Goal: Task Accomplishment & Management: Manage account settings

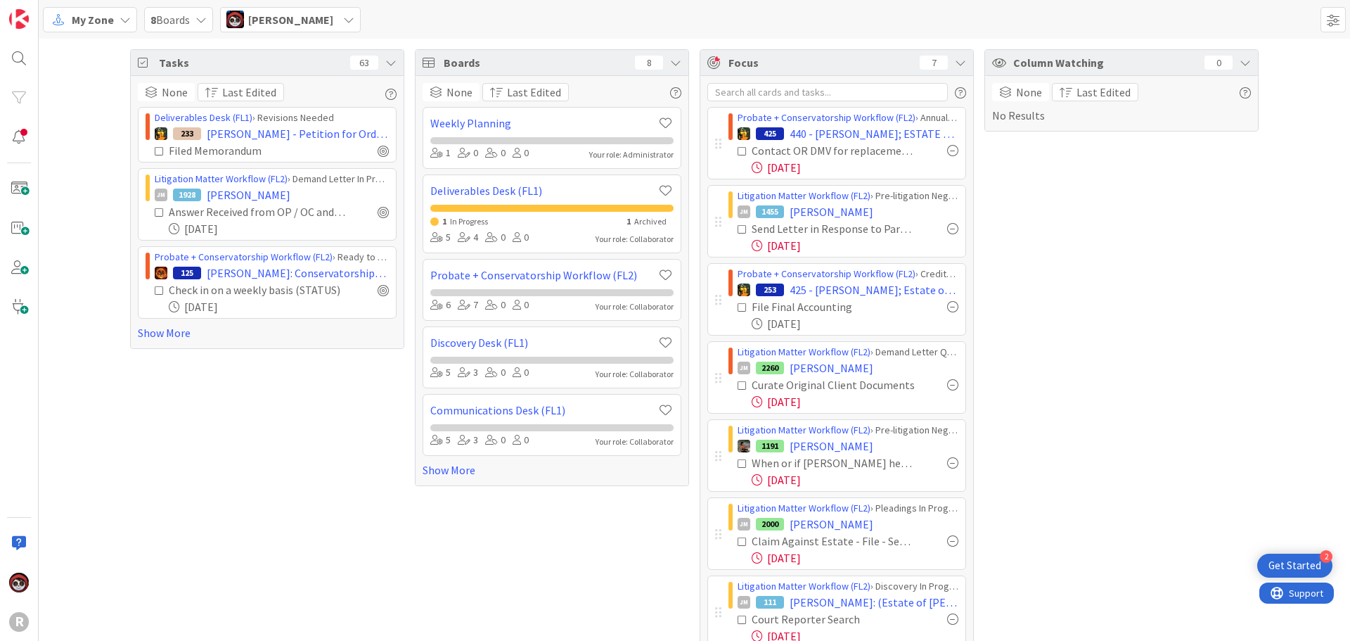
scroll to position [48, 0]
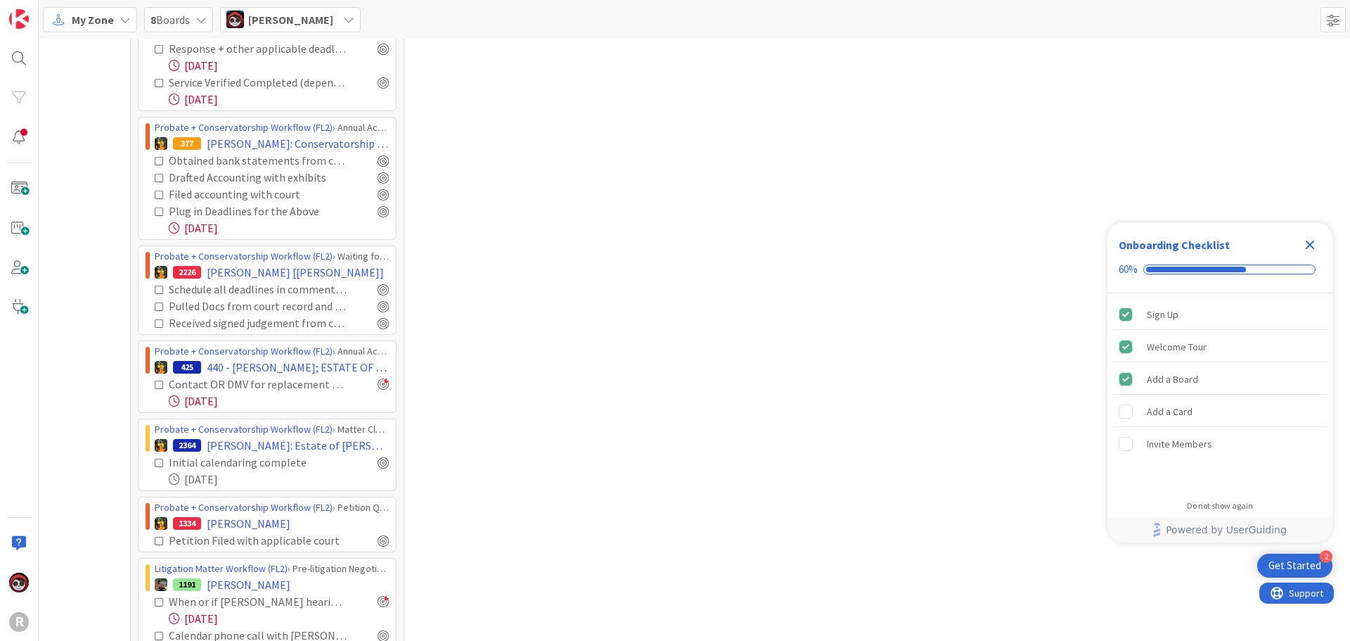
scroll to position [2485, 0]
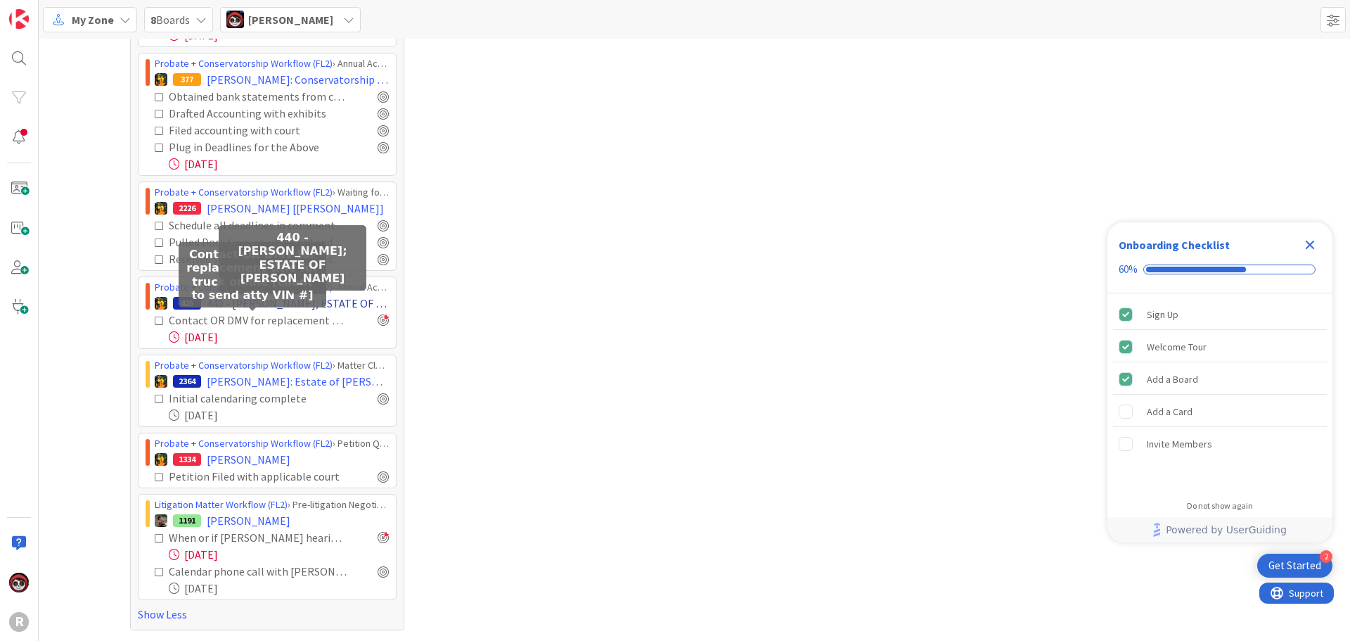
click at [262, 307] on span "440 - [PERSON_NAME]; ESTATE OF [PERSON_NAME]" at bounding box center [298, 303] width 182 height 17
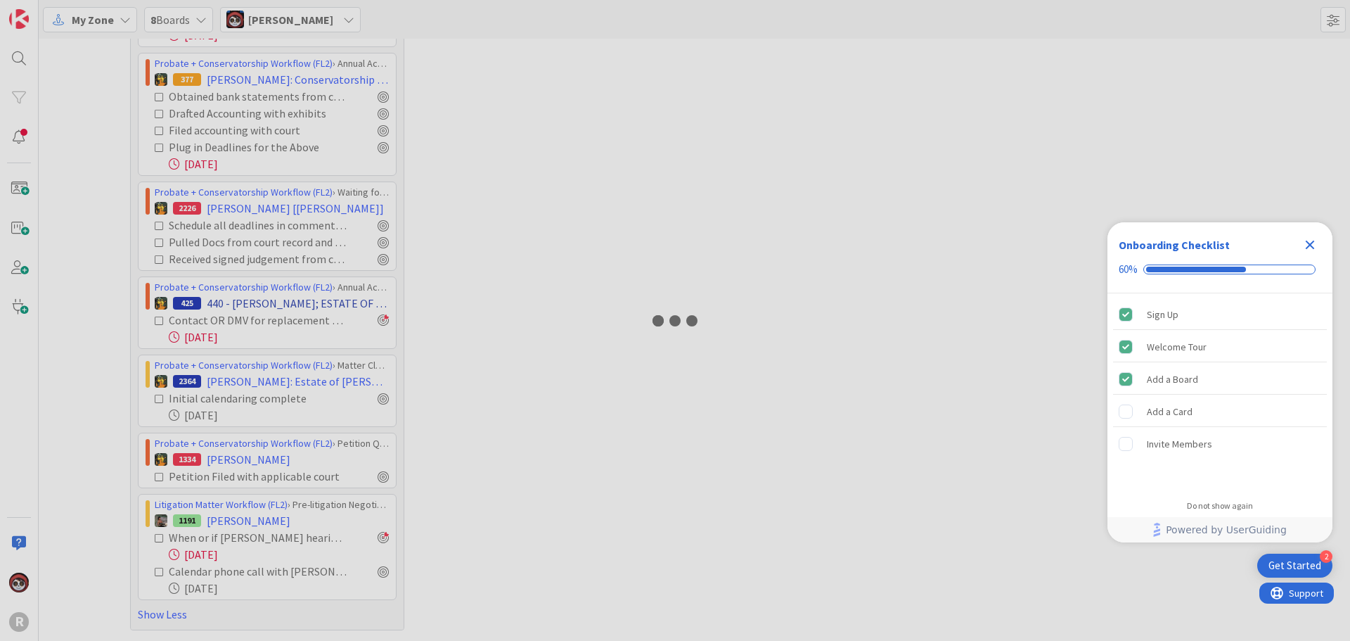
type textarea "x"
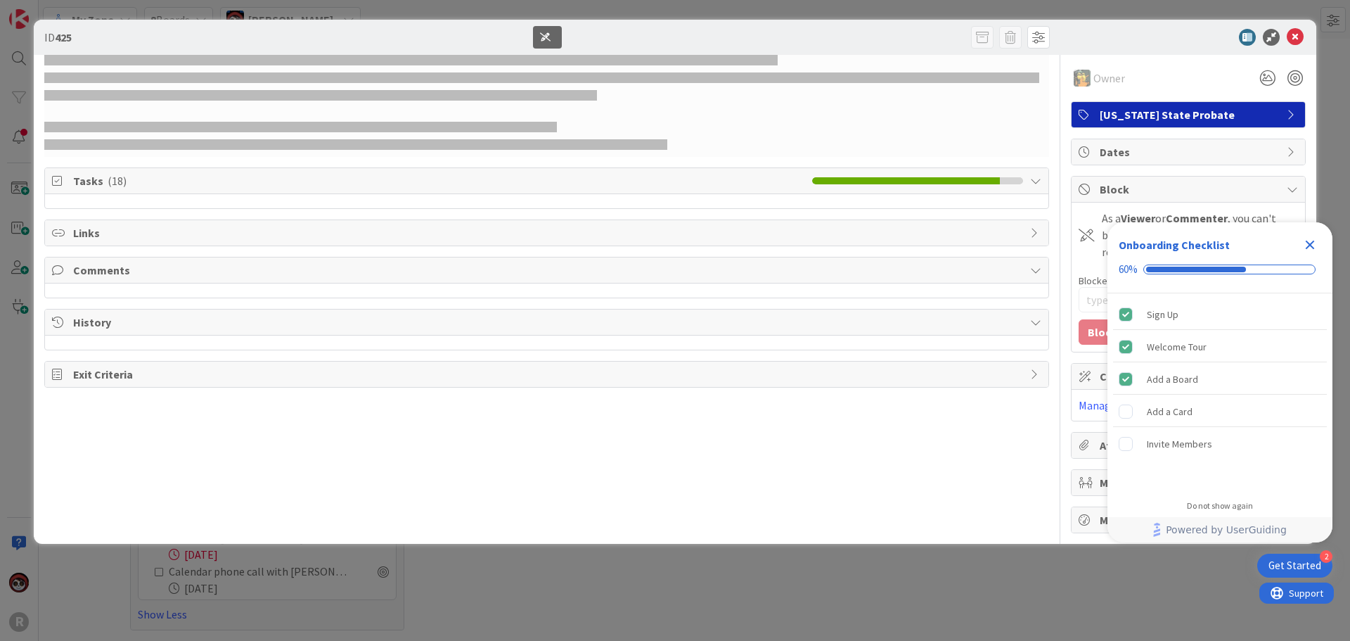
click at [1311, 247] on icon "Close Checklist" at bounding box center [1310, 245] width 9 height 9
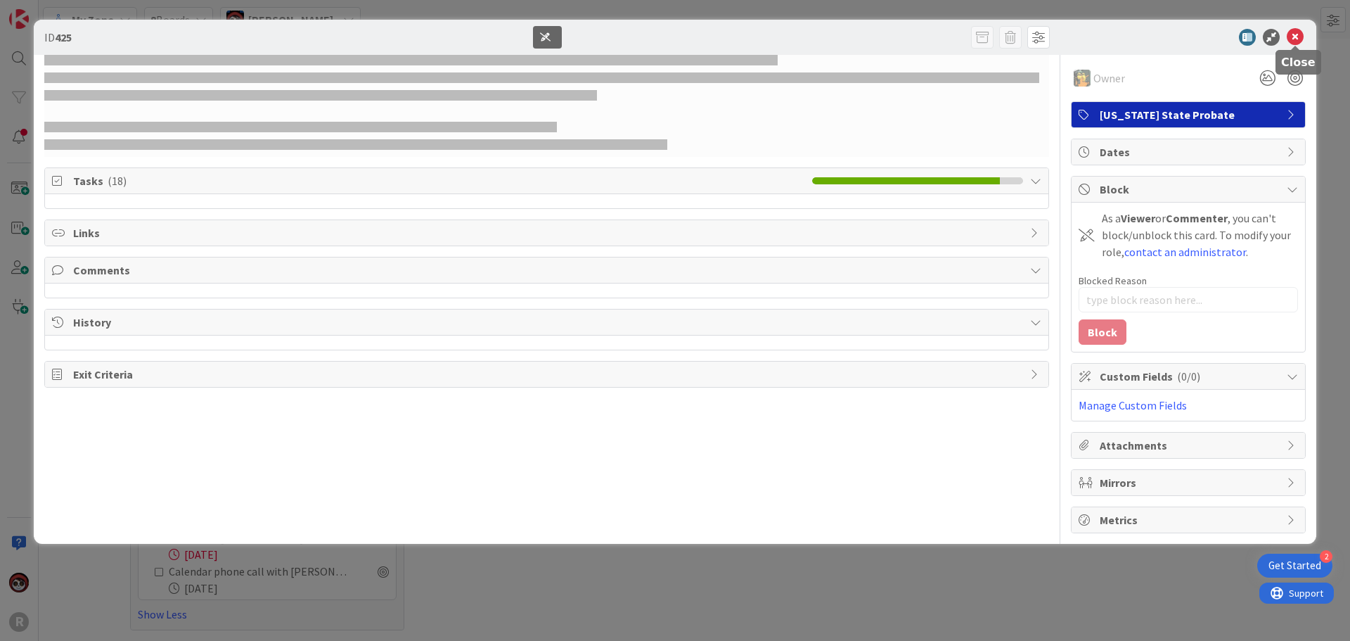
click at [1293, 42] on icon at bounding box center [1295, 37] width 17 height 17
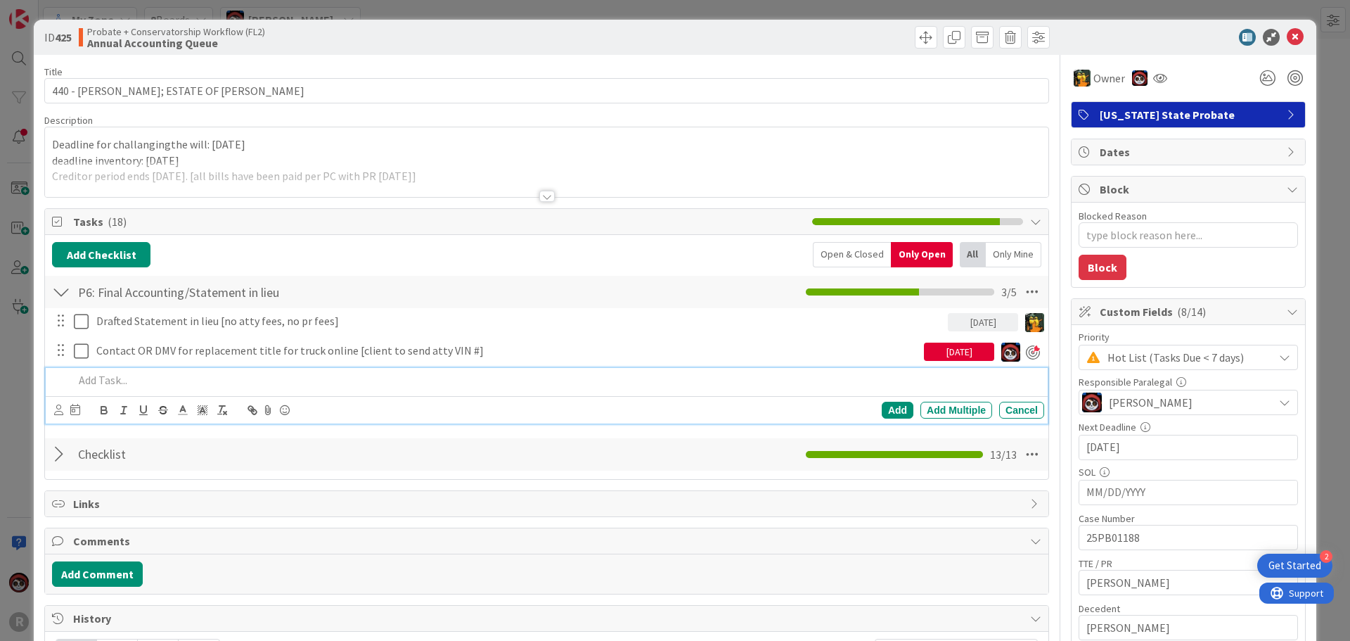
type textarea "x"
click at [131, 384] on p at bounding box center [556, 380] width 965 height 16
click at [49, 407] on div "Add Add Multiple Cancel" at bounding box center [547, 409] width 1002 height 27
click at [56, 411] on icon at bounding box center [58, 409] width 9 height 11
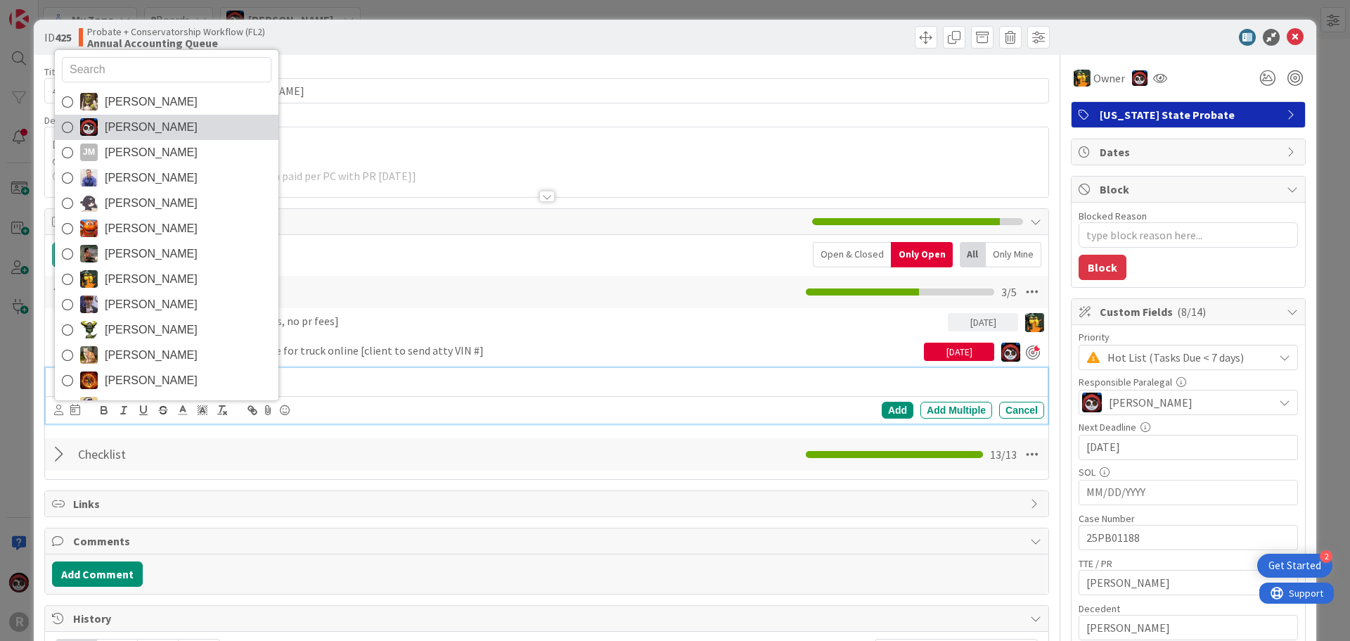
click at [131, 134] on span "[PERSON_NAME]" at bounding box center [151, 127] width 93 height 21
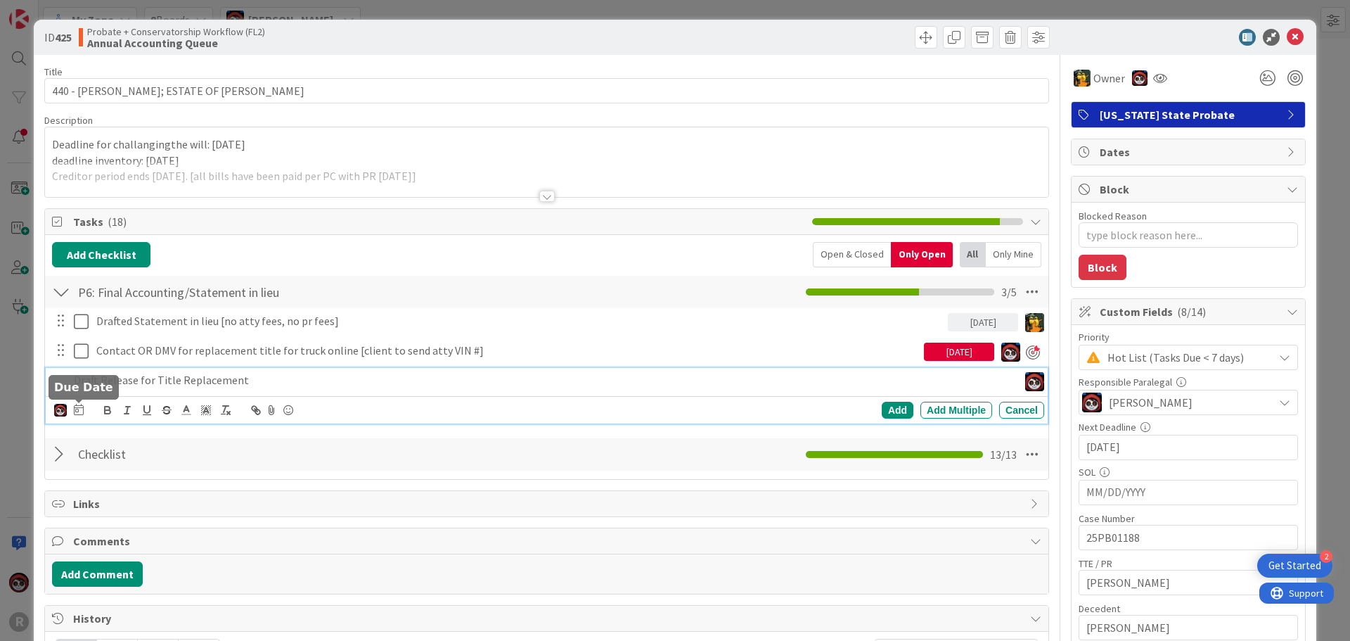
click at [75, 411] on icon at bounding box center [79, 409] width 10 height 11
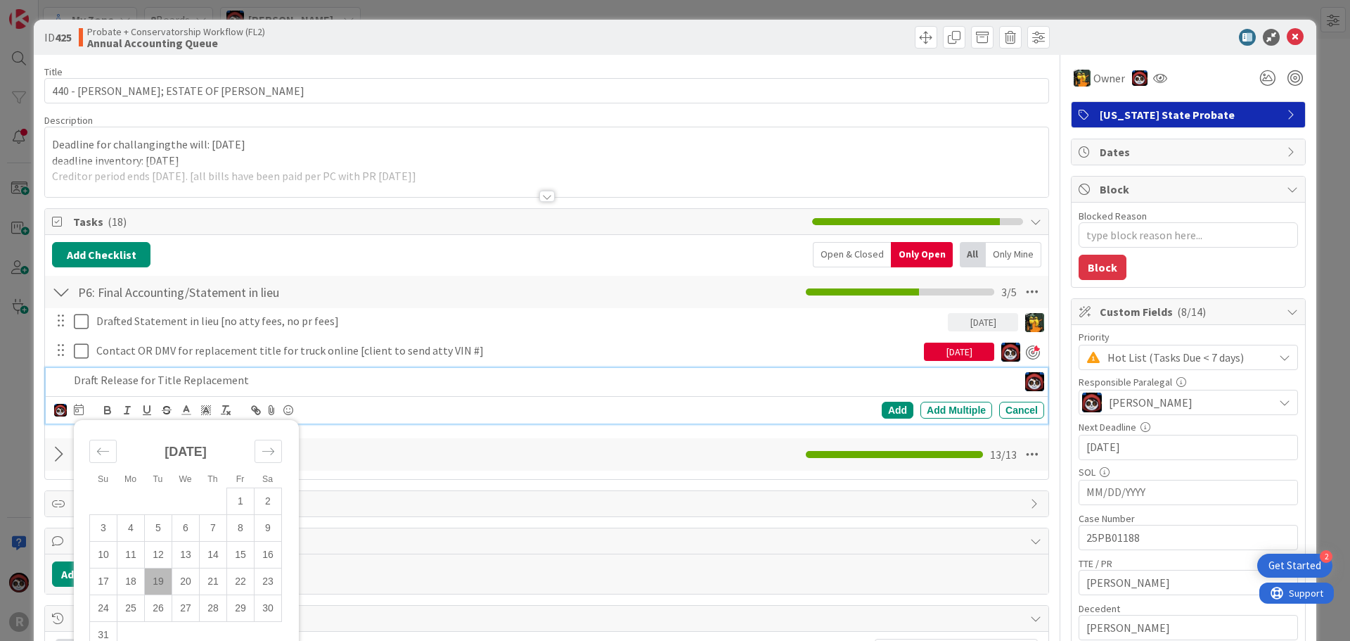
click at [161, 580] on td "19" at bounding box center [158, 581] width 27 height 27
click at [882, 406] on div "Add" at bounding box center [898, 410] width 32 height 17
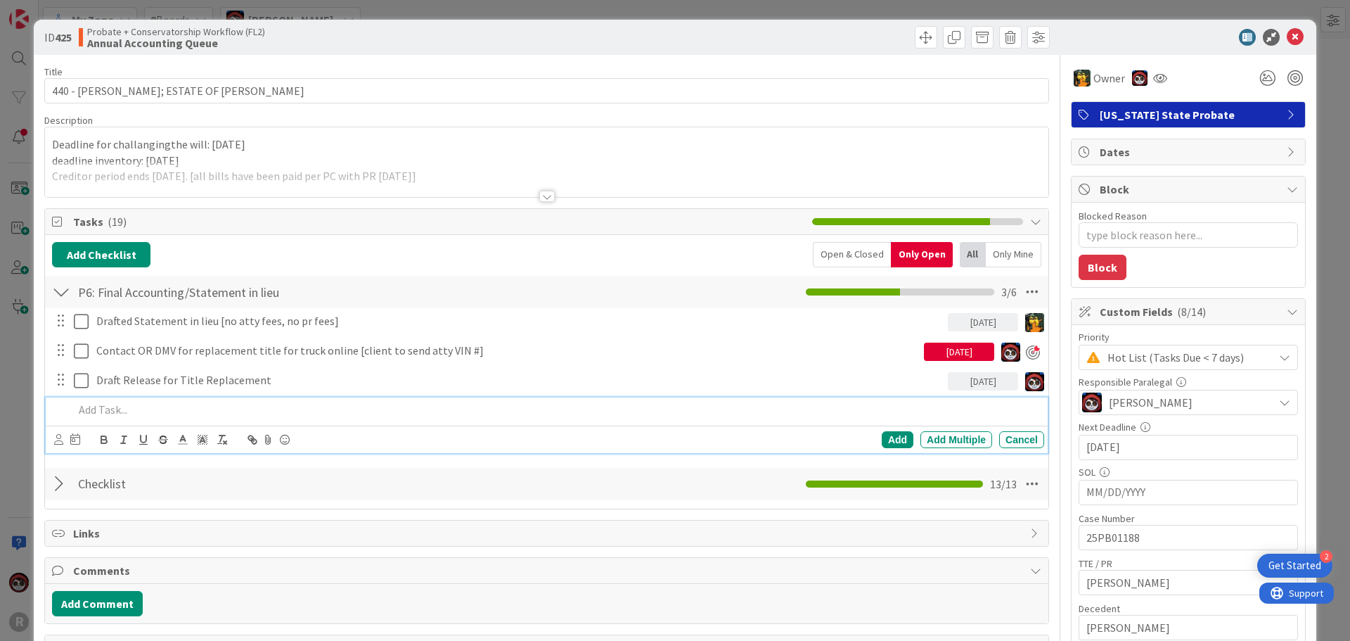
click at [160, 411] on p at bounding box center [556, 410] width 965 height 16
click at [59, 440] on icon at bounding box center [58, 439] width 9 height 11
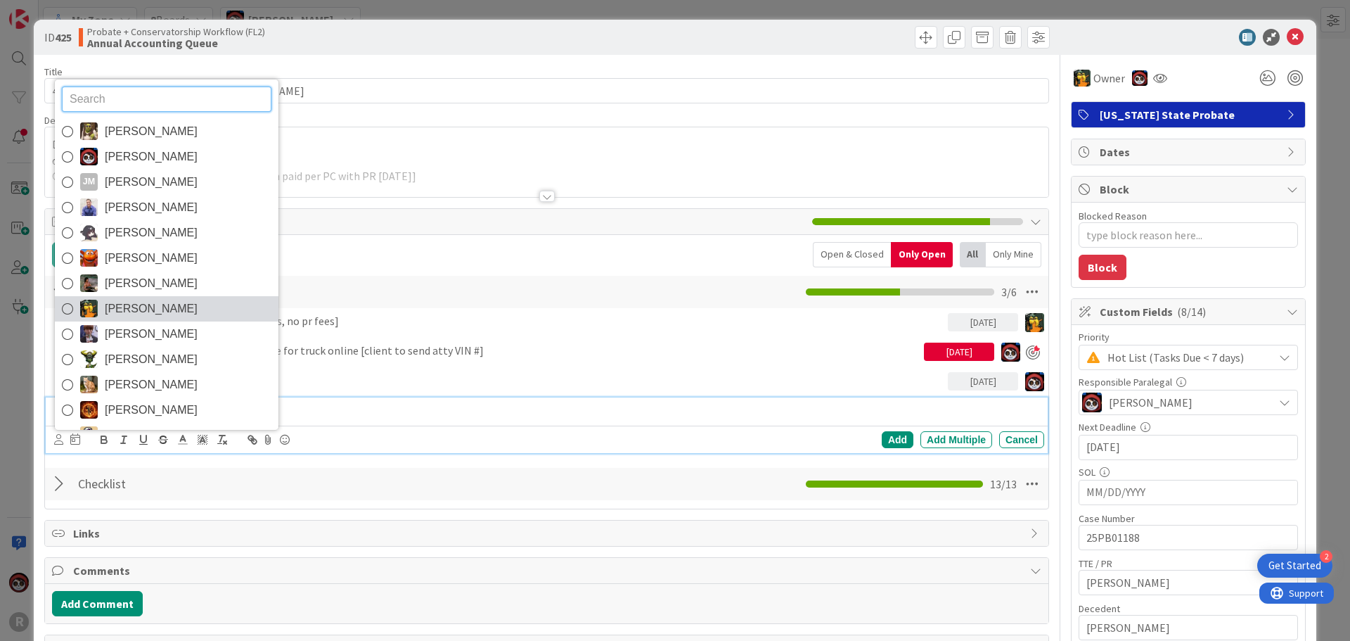
click at [123, 307] on span "[PERSON_NAME]" at bounding box center [151, 308] width 93 height 21
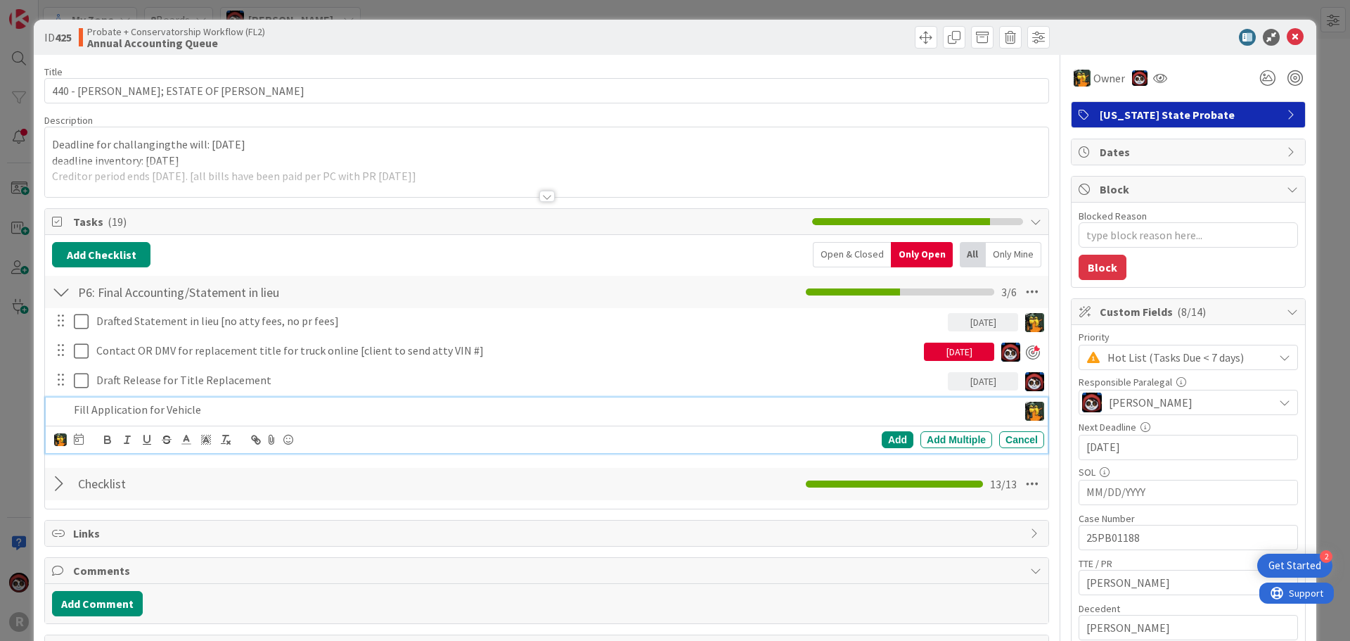
click at [91, 407] on p "Fill Application for Vehicle" at bounding box center [543, 410] width 939 height 16
click at [241, 414] on p "Finalize Application for Vehicle" at bounding box center [543, 410] width 939 height 16
click at [240, 413] on p "Finalize Application for Vehicle Replcament of Title" at bounding box center [543, 410] width 939 height 16
click at [82, 435] on icon at bounding box center [79, 438] width 10 height 11
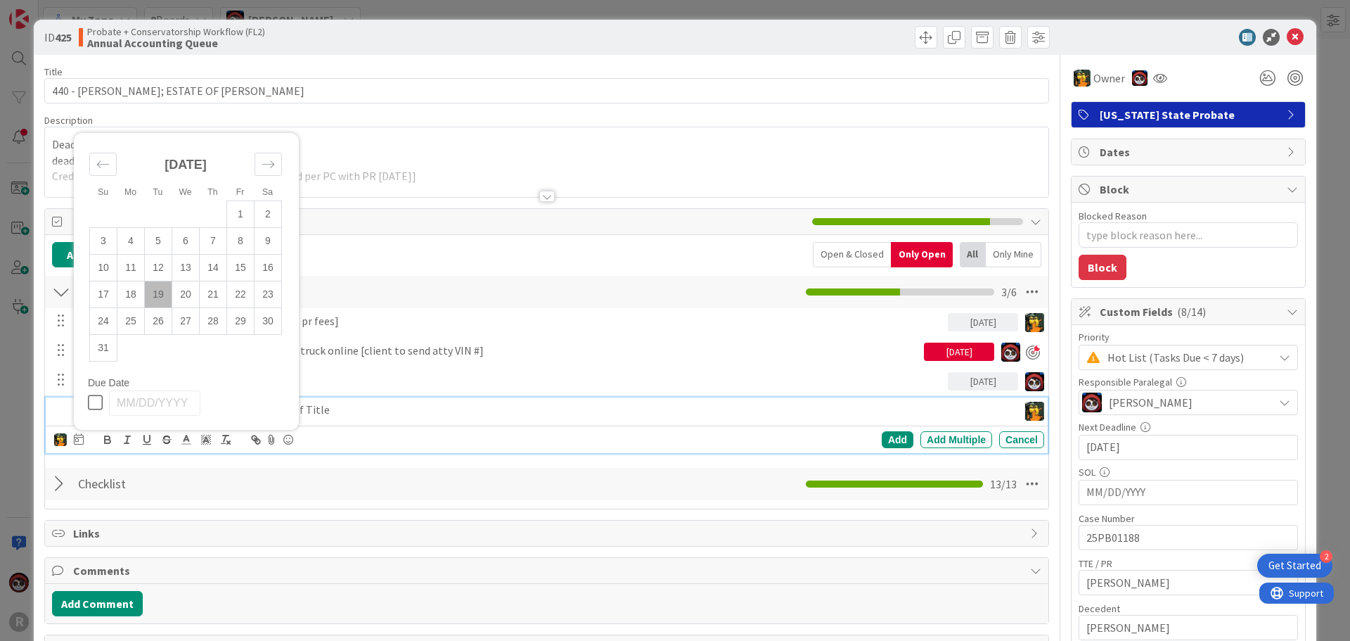
click at [162, 296] on td "19" at bounding box center [158, 294] width 27 height 27
click at [888, 439] on div "Add" at bounding box center [898, 439] width 32 height 17
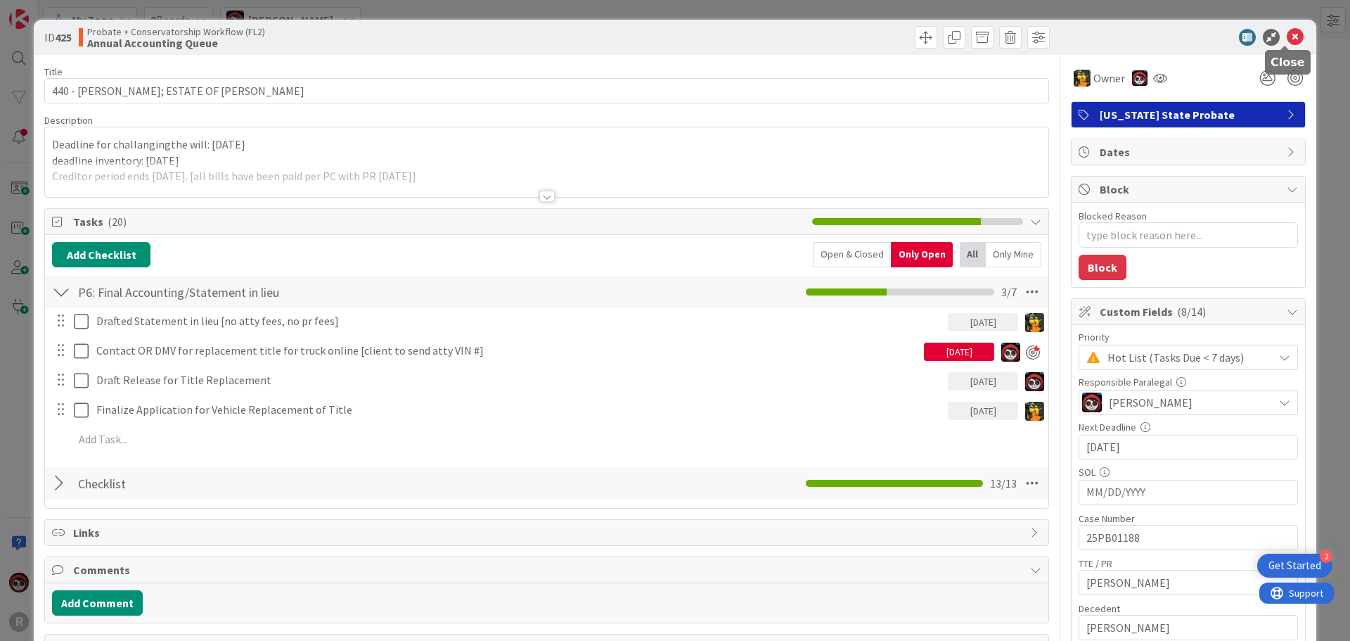
click at [1293, 31] on icon at bounding box center [1295, 37] width 17 height 17
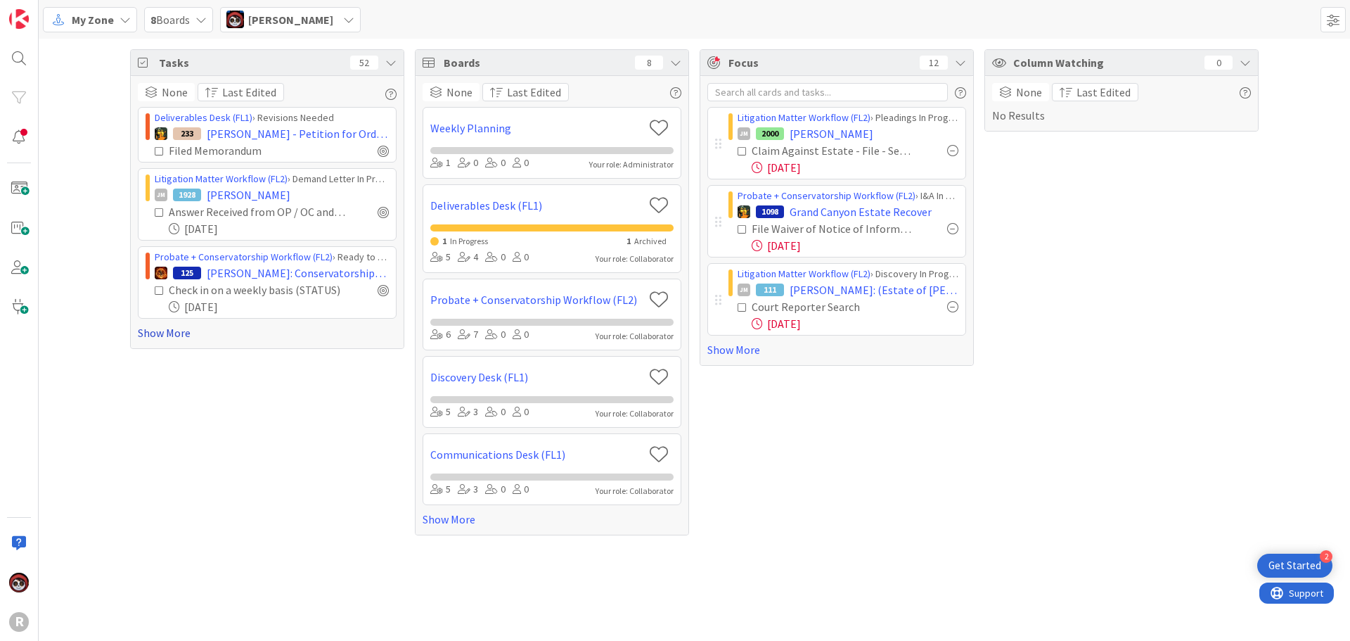
click at [160, 324] on link "Show More" at bounding box center [267, 332] width 259 height 17
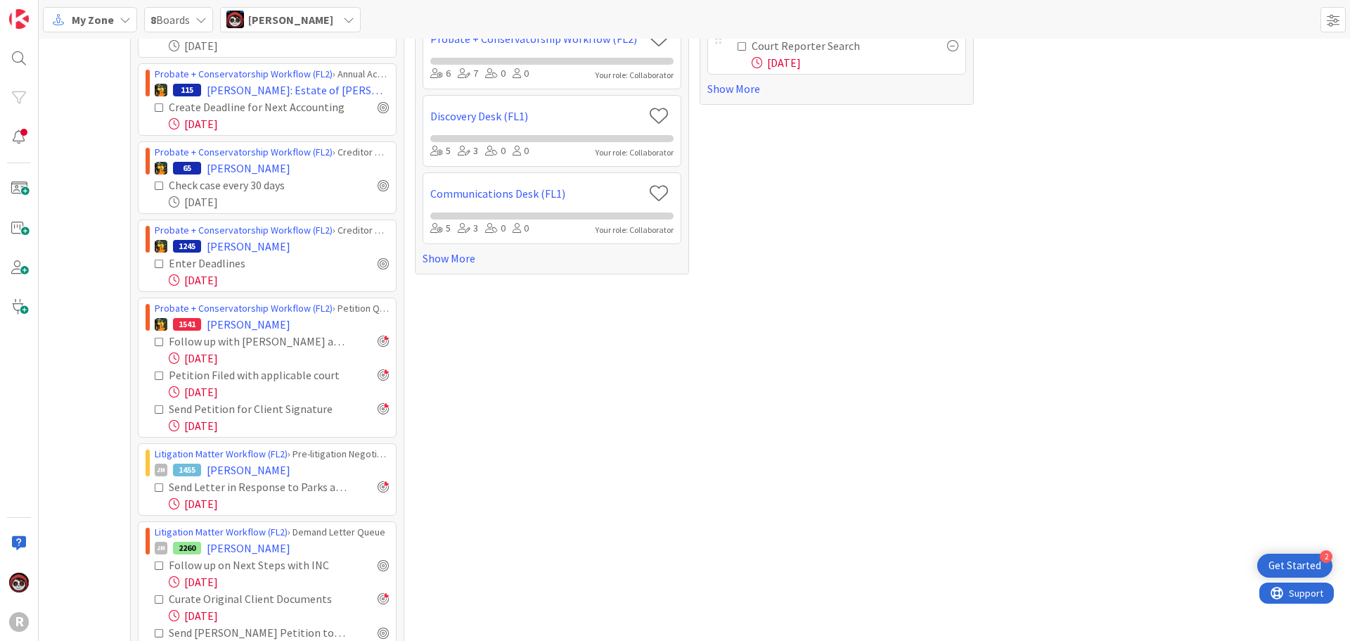
scroll to position [281, 0]
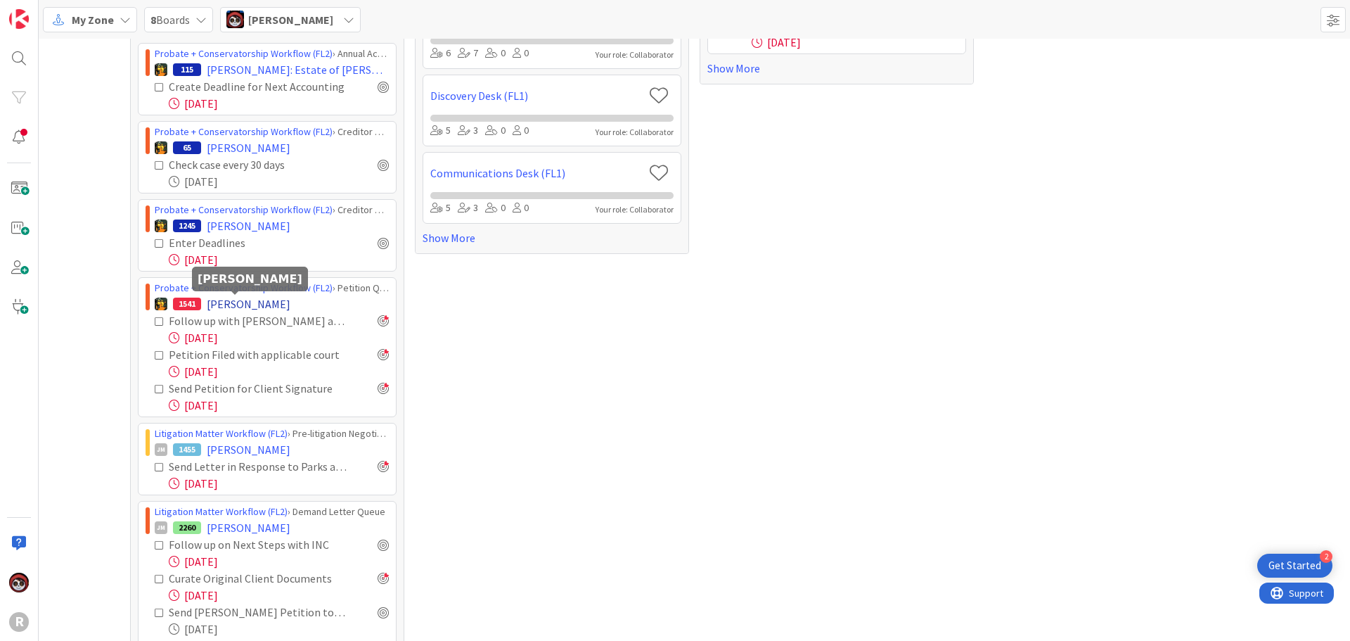
click at [243, 298] on span "[PERSON_NAME]" at bounding box center [249, 303] width 84 height 17
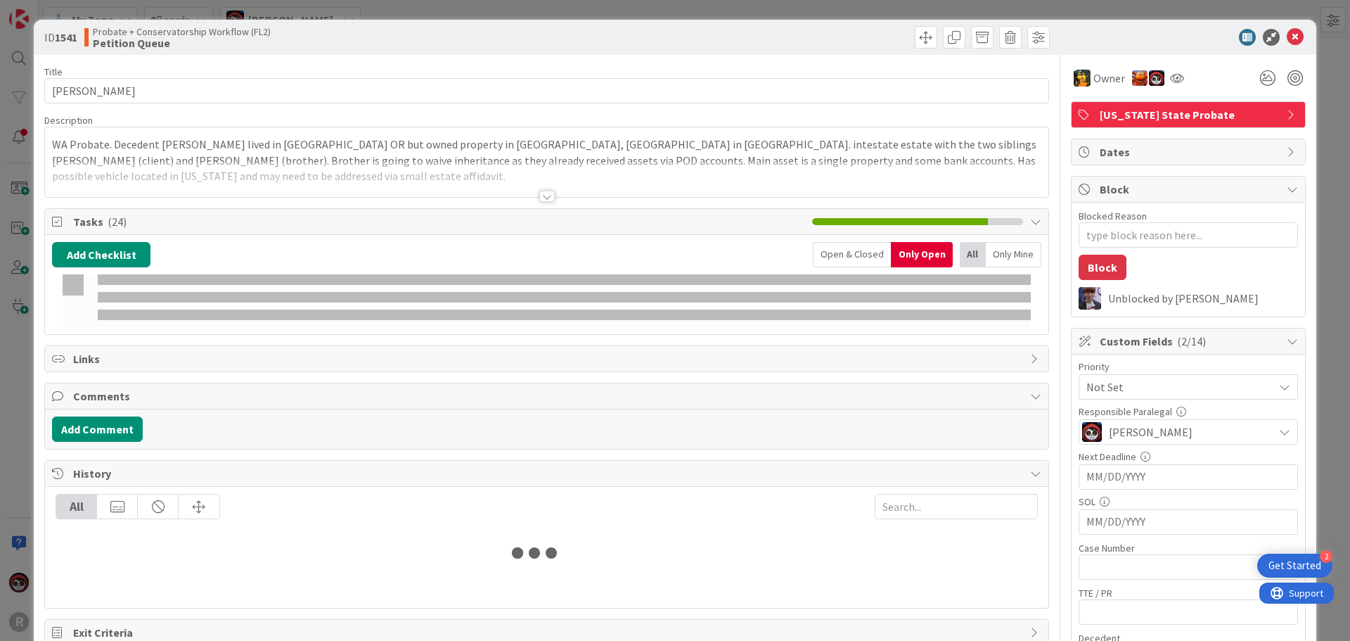
type textarea "x"
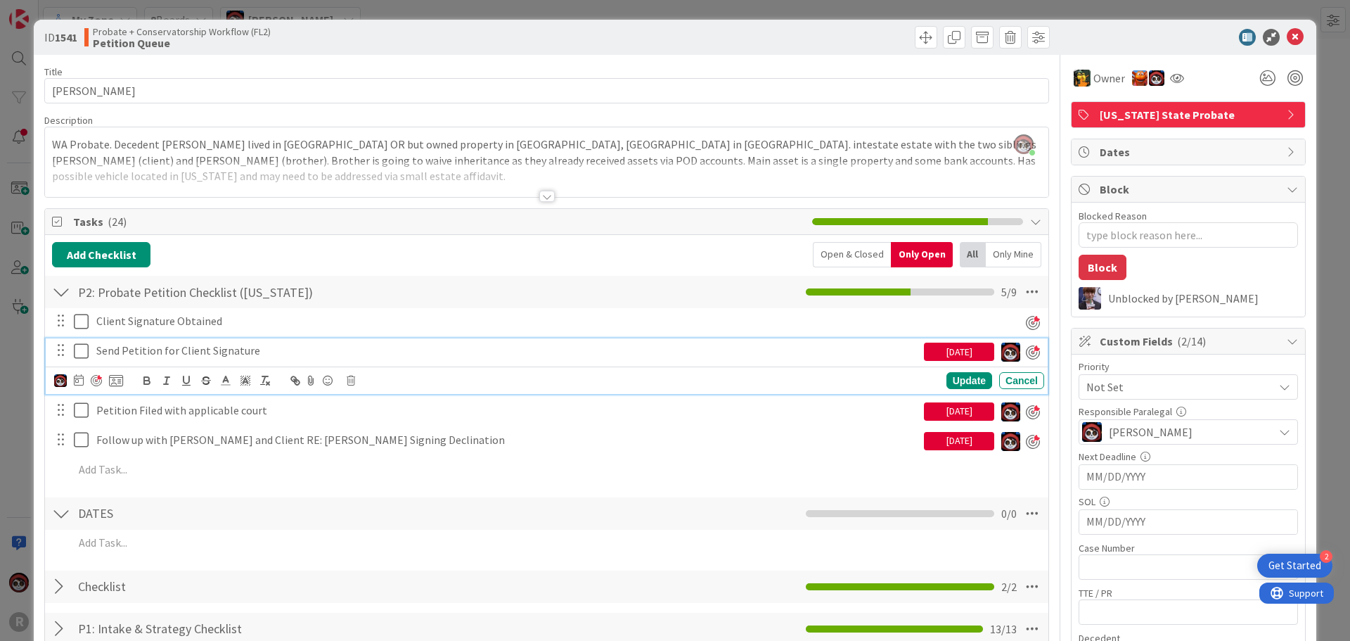
click at [170, 356] on p "Send Petition for Client Signature" at bounding box center [507, 350] width 822 height 16
click at [78, 380] on icon at bounding box center [79, 379] width 10 height 11
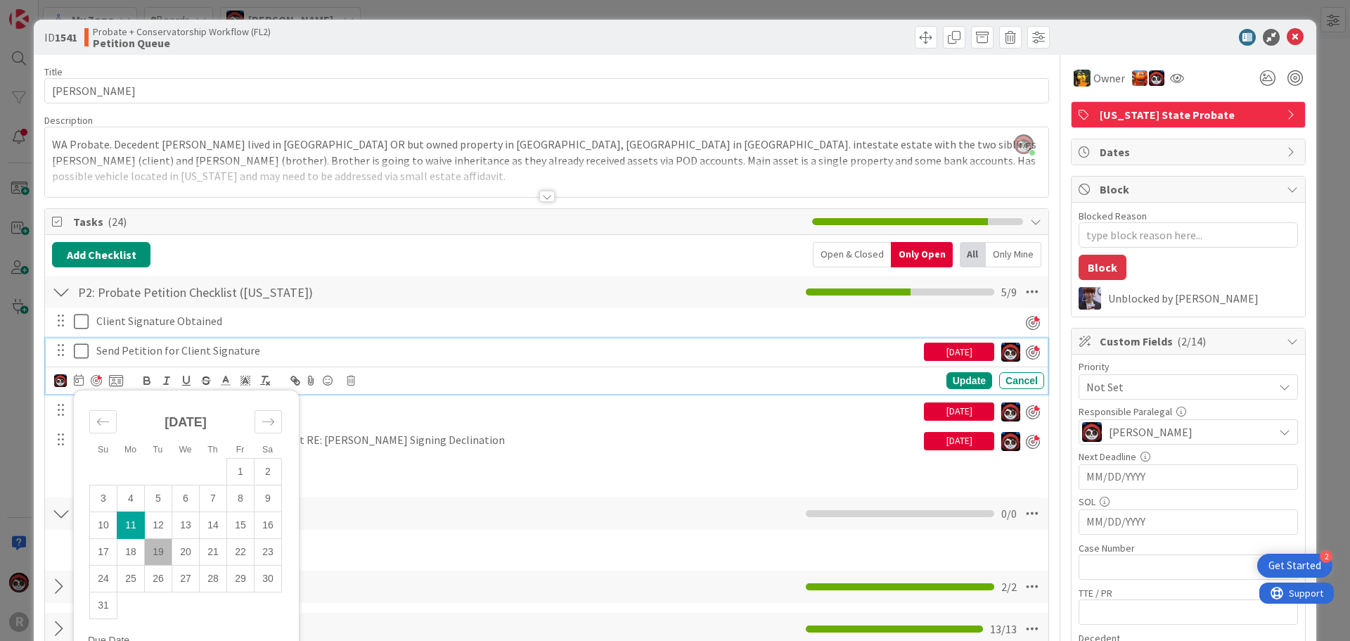
click at [155, 547] on td "19" at bounding box center [158, 551] width 27 height 27
type input "08/19/2025"
type textarea "x"
click at [947, 380] on div "Update" at bounding box center [970, 381] width 46 height 17
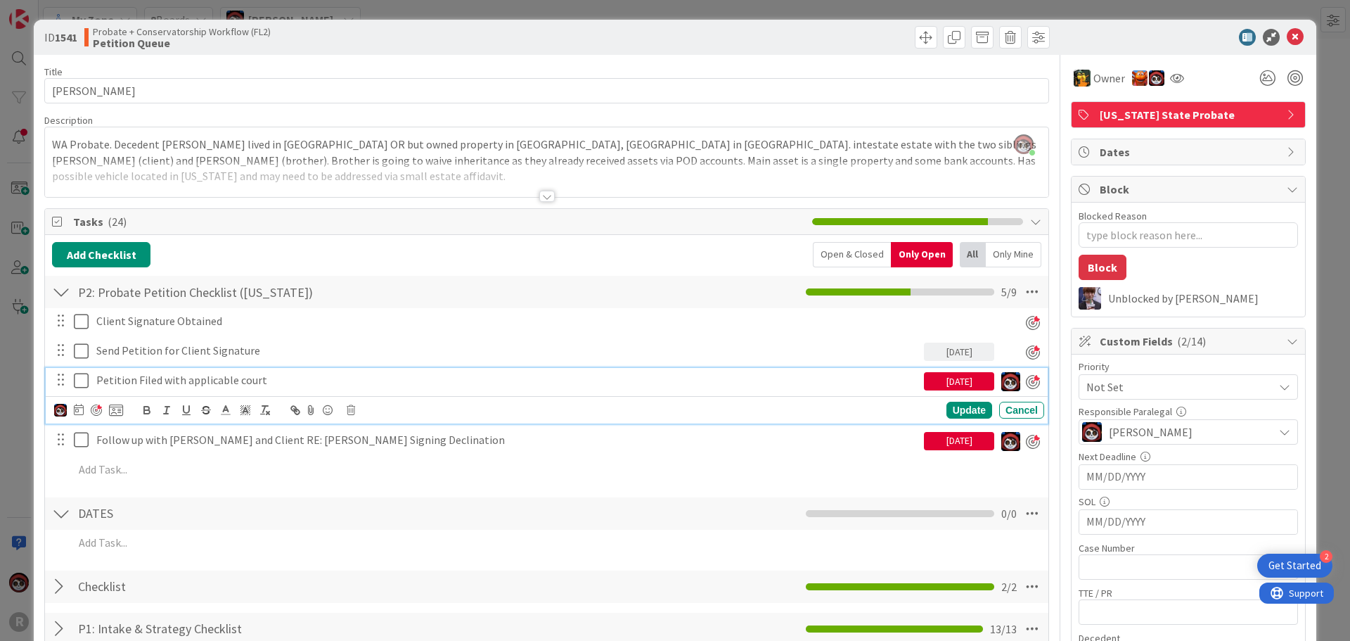
click at [162, 387] on p "Petition Filed with applicable court" at bounding box center [507, 380] width 822 height 16
click at [80, 409] on icon at bounding box center [79, 409] width 10 height 11
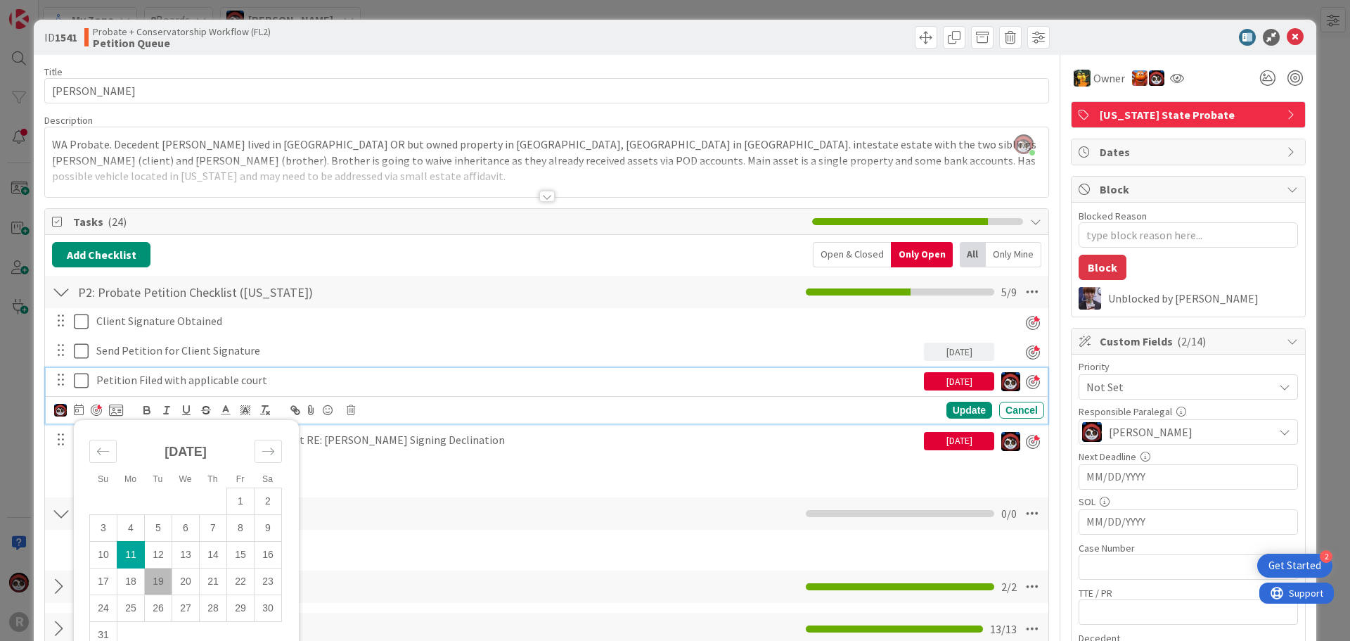
click at [155, 584] on td "19" at bounding box center [158, 581] width 27 height 27
type input "08/19/2025"
type textarea "x"
click at [952, 413] on div "Update" at bounding box center [970, 410] width 46 height 17
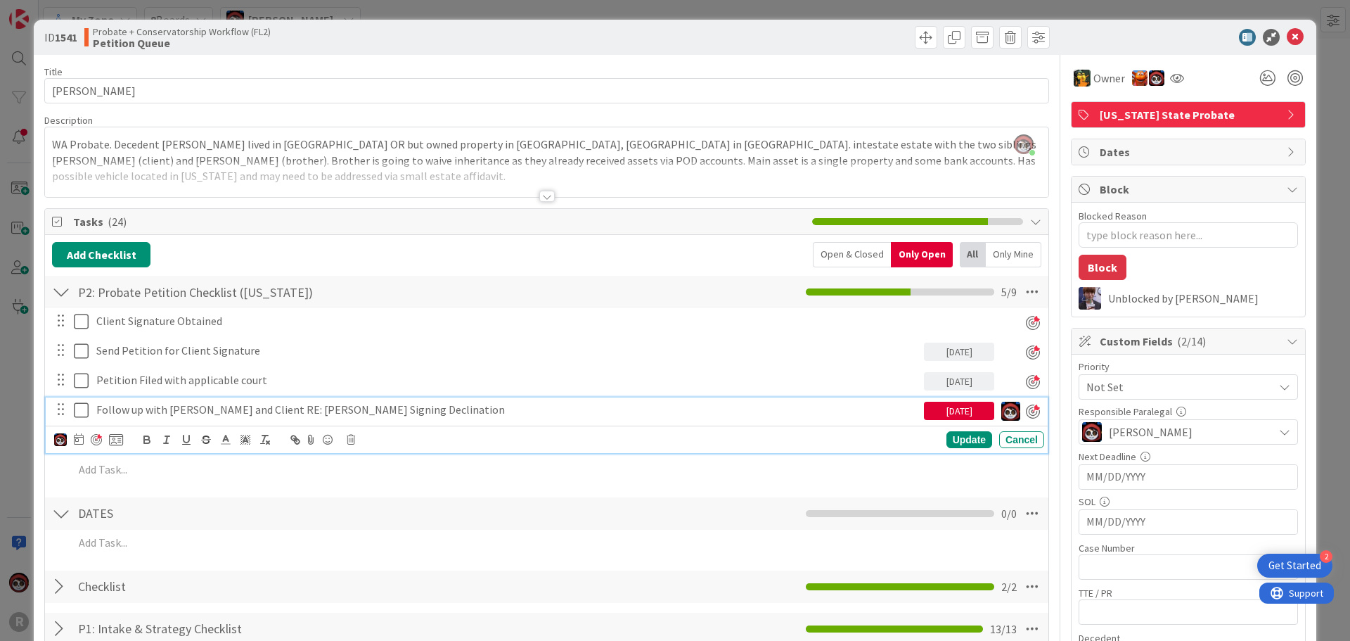
click at [210, 410] on p "Follow up with [PERSON_NAME] and Client RE: [PERSON_NAME] Signing Declination" at bounding box center [507, 410] width 822 height 16
click at [75, 438] on icon at bounding box center [79, 438] width 10 height 11
click at [158, 608] on td "19" at bounding box center [158, 610] width 27 height 27
type input "08/19/2025"
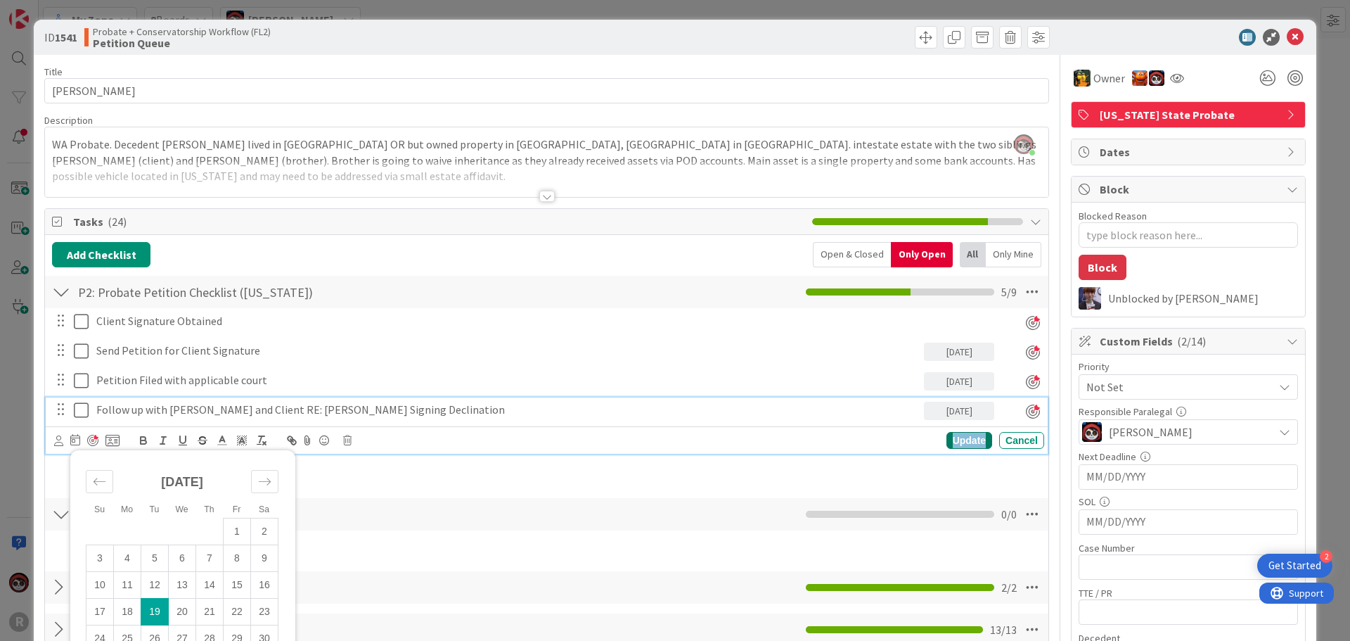
click at [947, 440] on div "Update" at bounding box center [970, 440] width 46 height 17
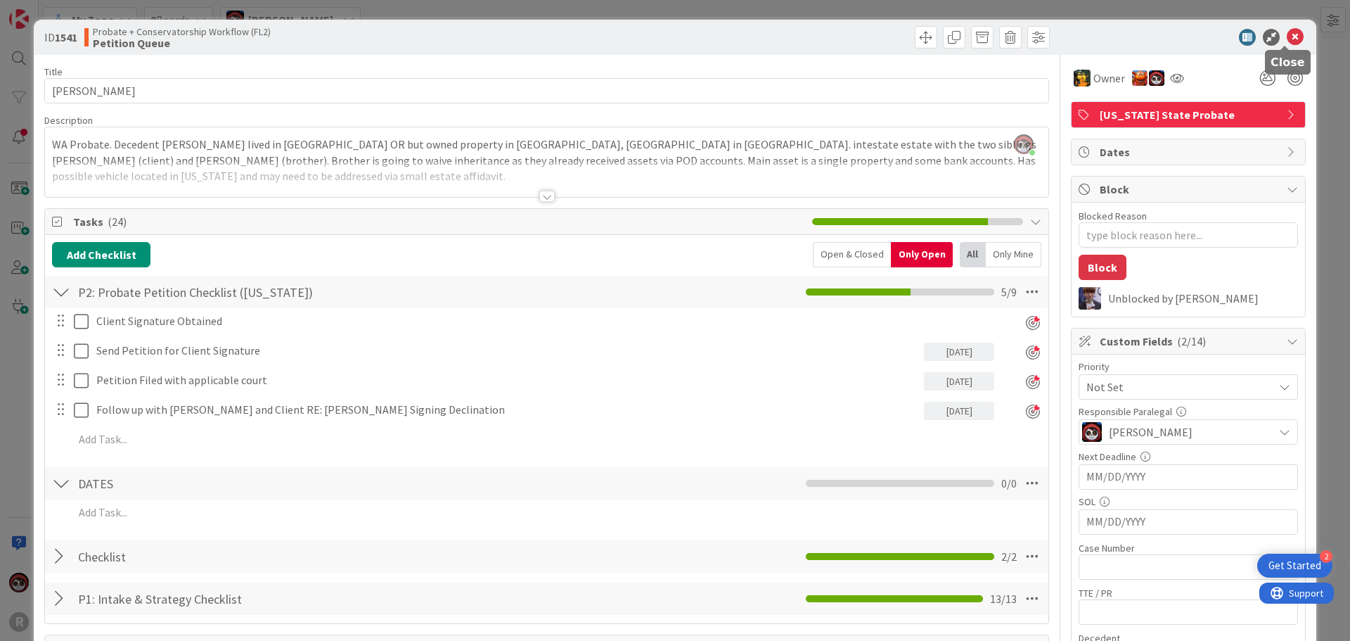
click at [1287, 35] on icon at bounding box center [1295, 37] width 17 height 17
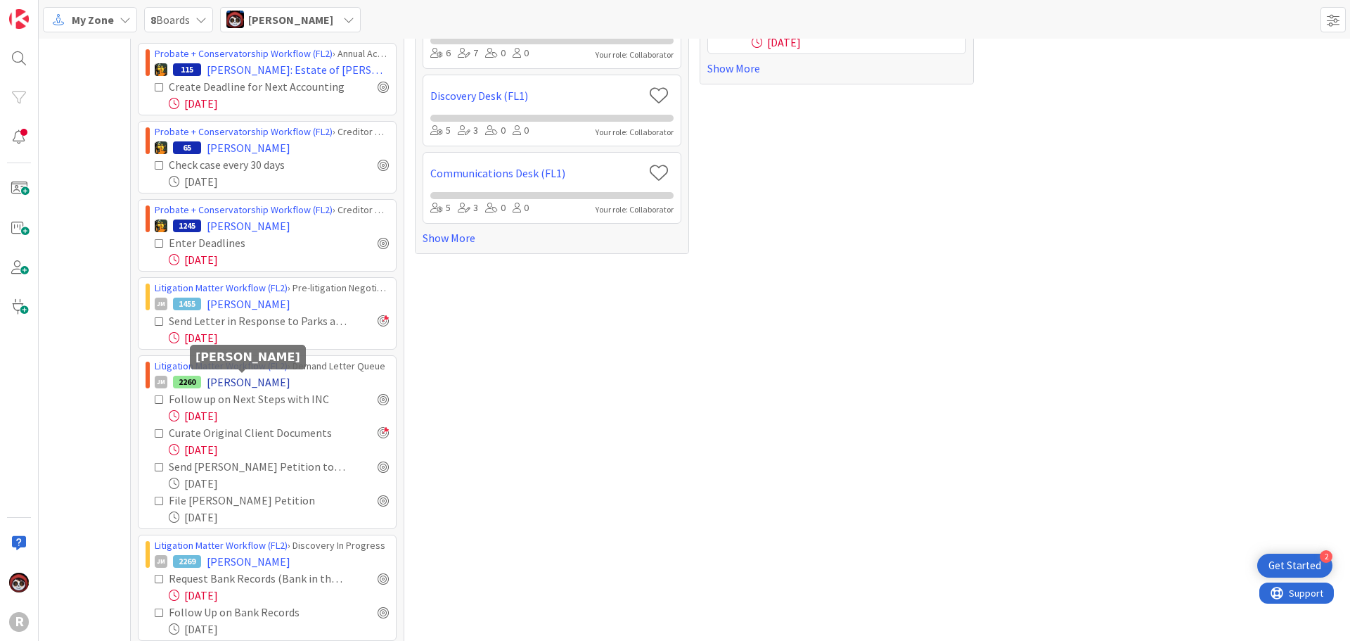
click at [238, 383] on span "[PERSON_NAME]" at bounding box center [249, 381] width 84 height 17
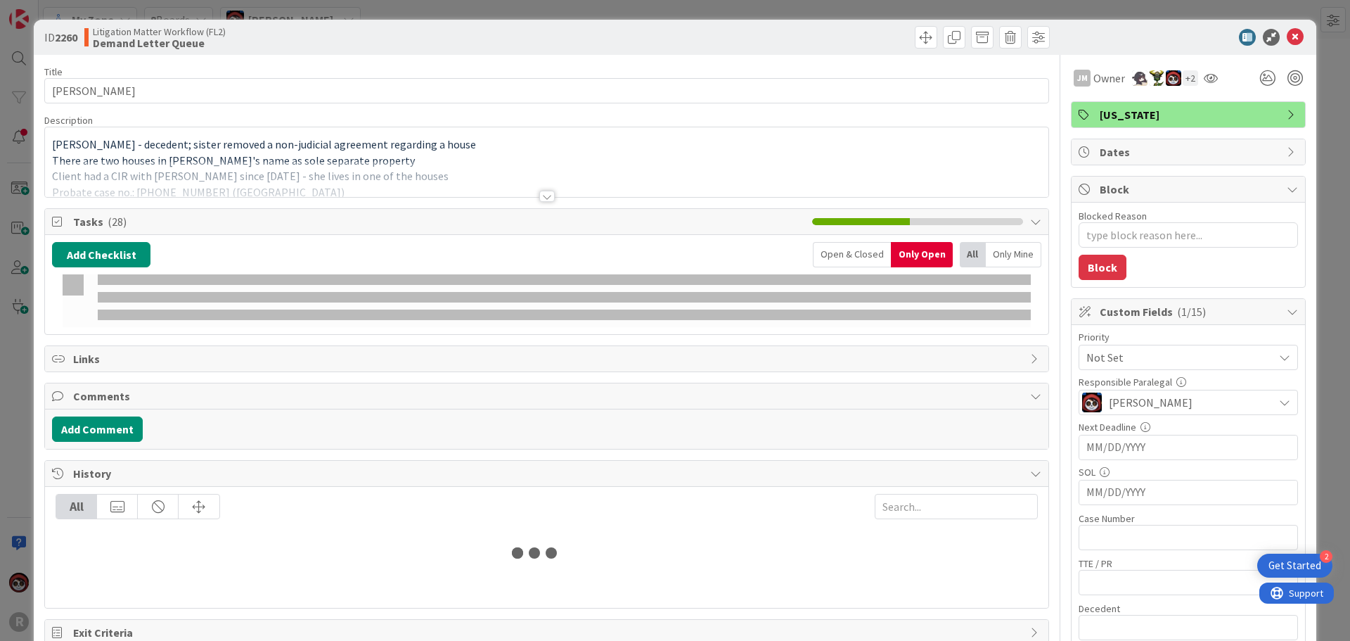
type textarea "x"
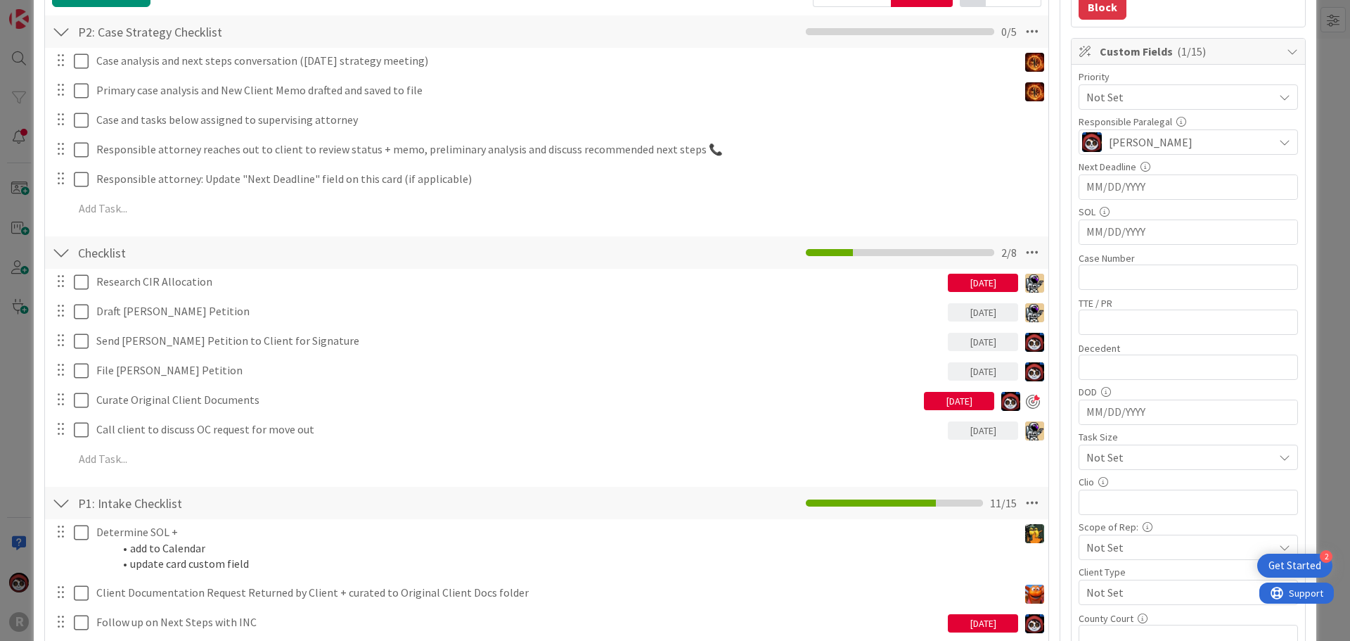
scroll to position [281, 0]
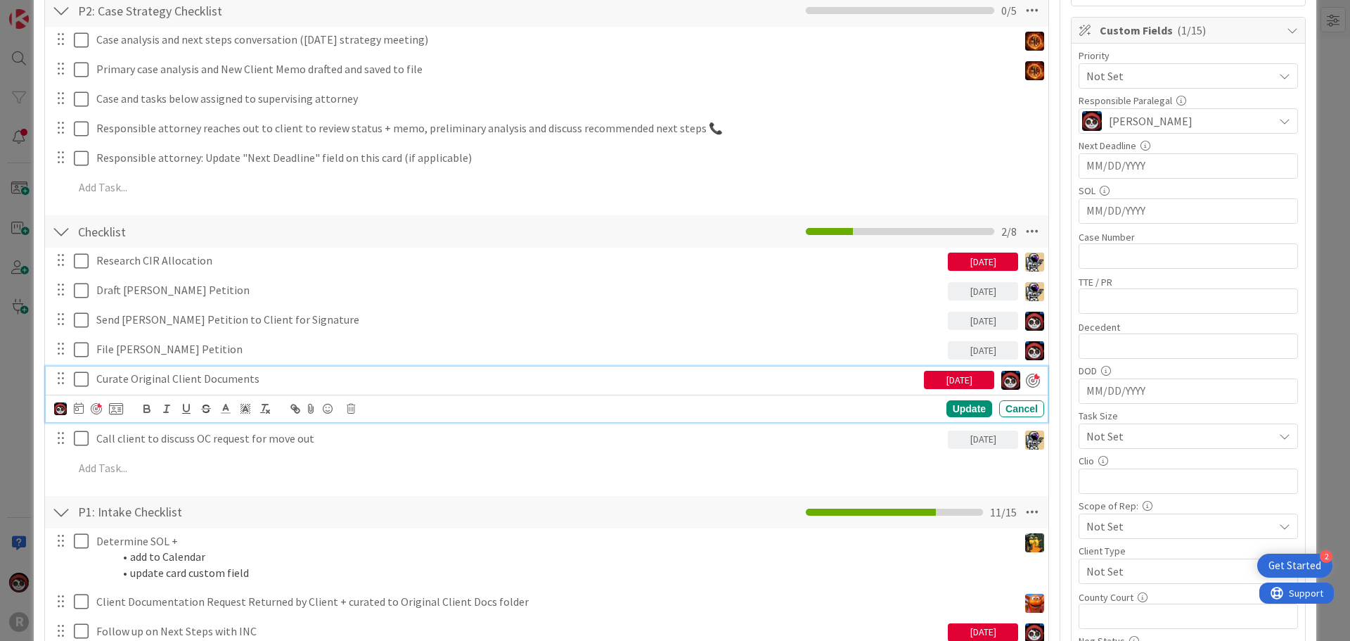
click at [185, 383] on p "Curate Original Client Documents" at bounding box center [507, 379] width 822 height 16
click at [77, 409] on icon at bounding box center [79, 407] width 10 height 11
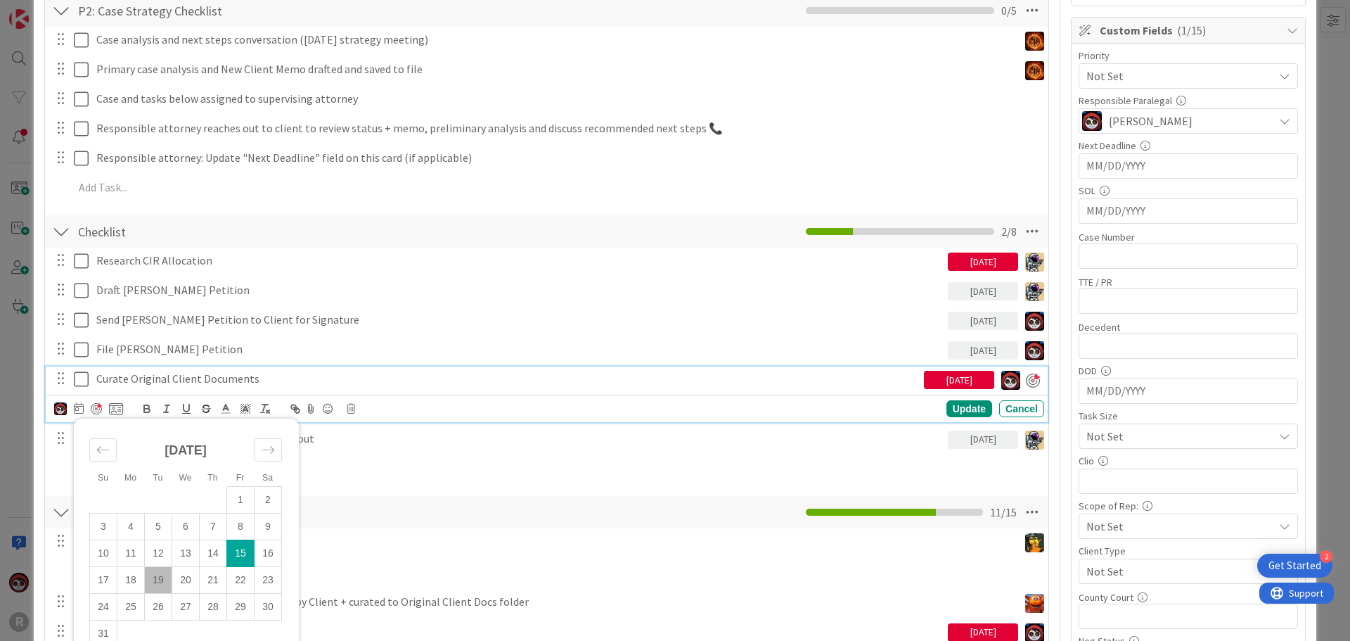
click at [157, 577] on td "19" at bounding box center [158, 579] width 27 height 27
type input "08/19/2025"
type textarea "x"
click at [948, 416] on div "Update" at bounding box center [970, 409] width 46 height 17
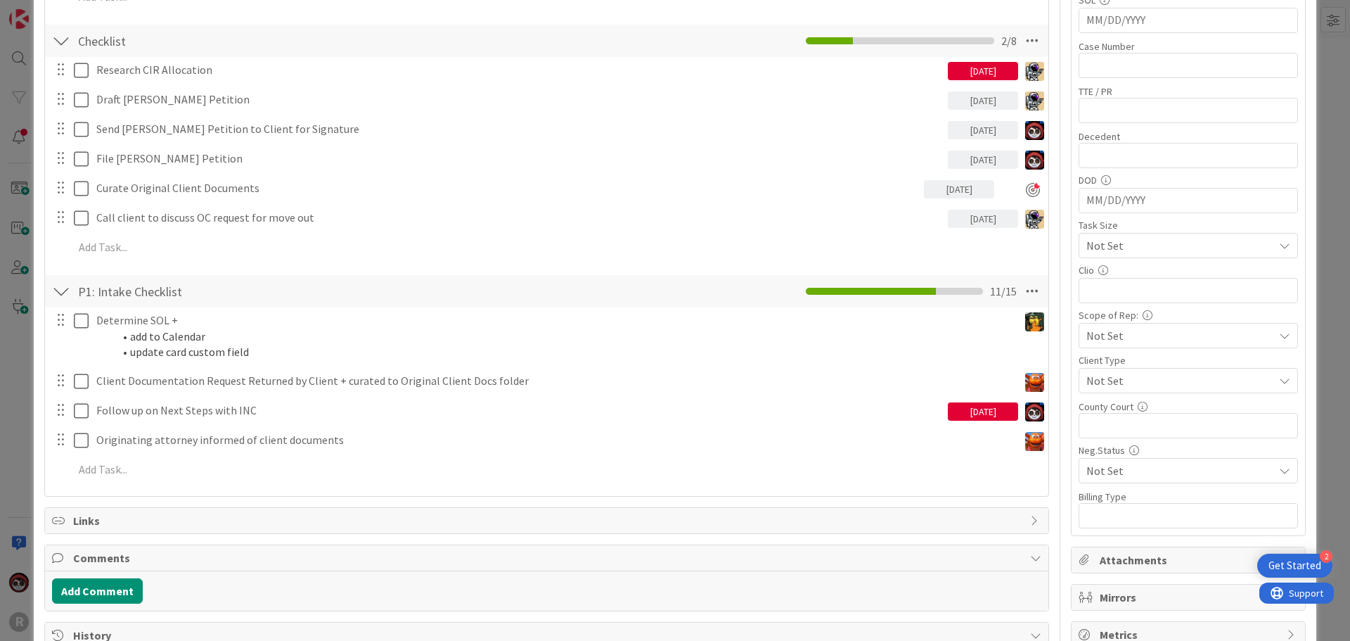
scroll to position [492, 0]
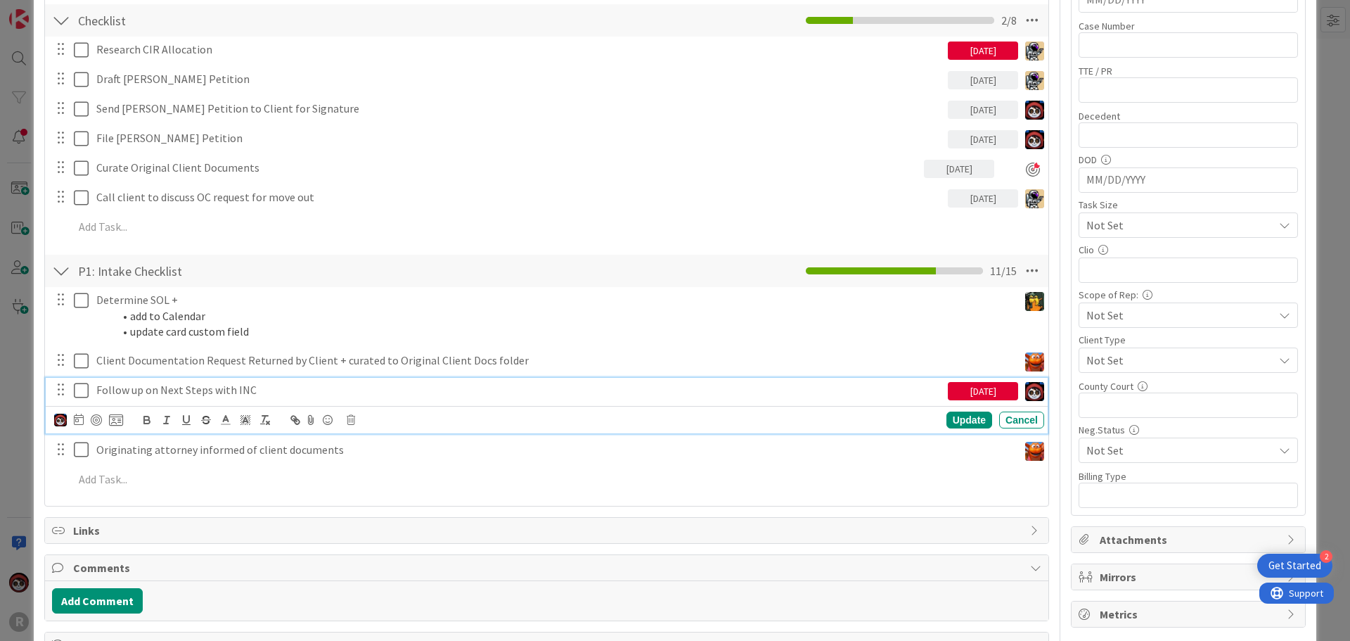
click at [174, 394] on p "Follow up on Next Steps with INC" at bounding box center [519, 390] width 846 height 16
click at [74, 420] on icon at bounding box center [79, 419] width 10 height 11
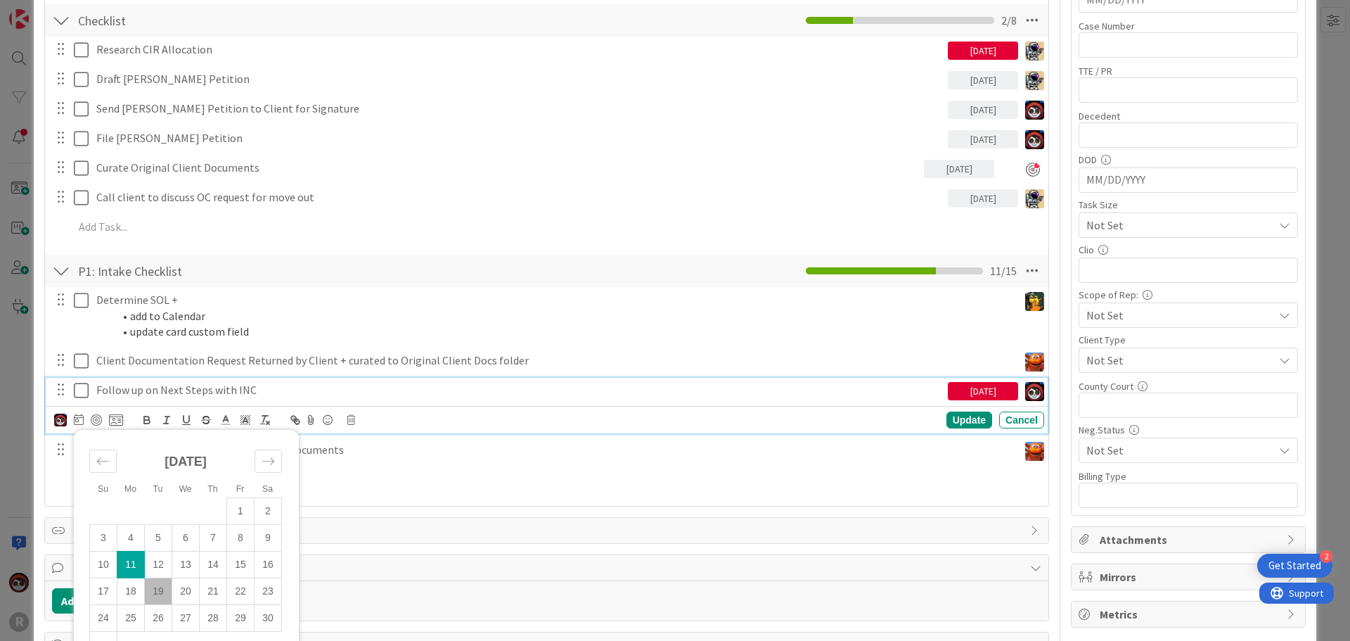
click at [160, 594] on td "19" at bounding box center [158, 590] width 27 height 27
type input "08/19/2025"
click at [949, 425] on div "Update" at bounding box center [970, 419] width 46 height 17
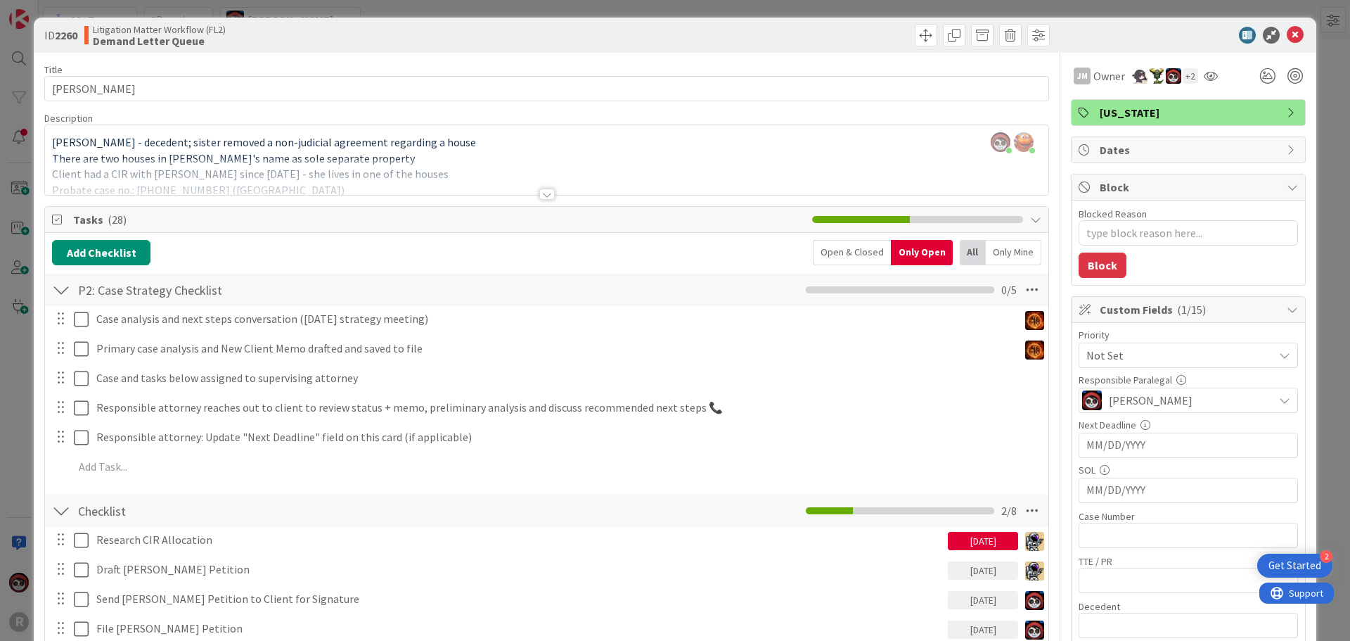
scroll to position [0, 0]
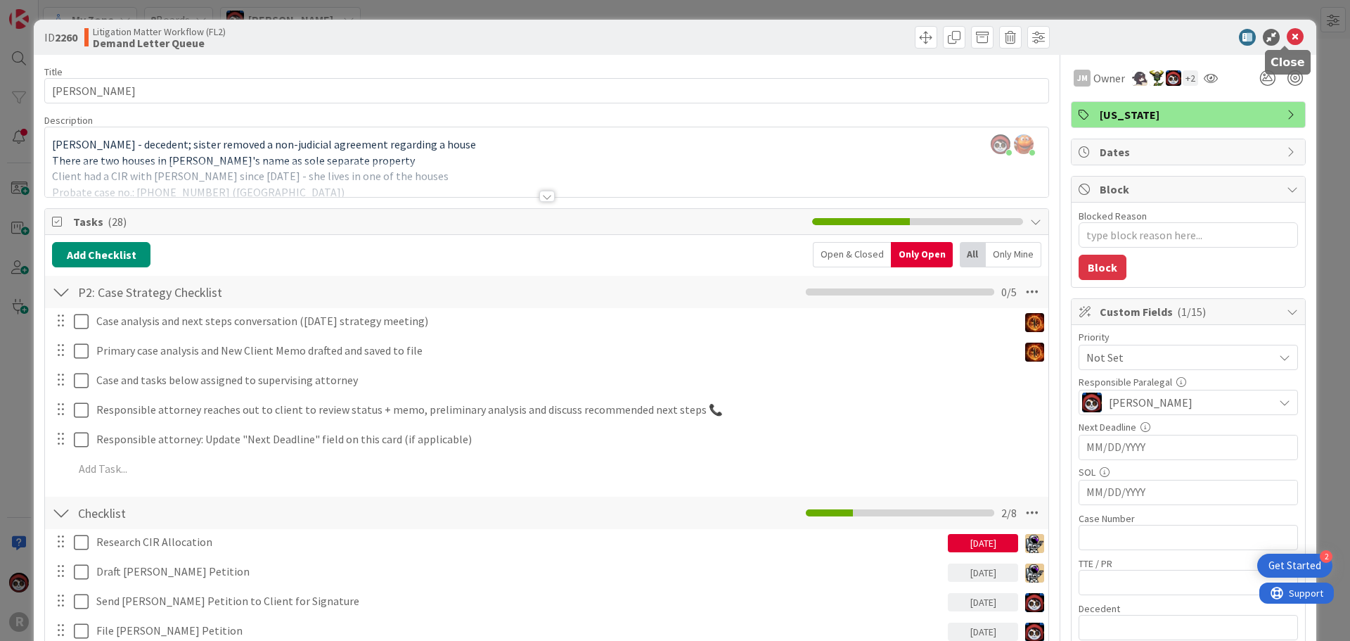
click at [1287, 37] on icon at bounding box center [1295, 37] width 17 height 17
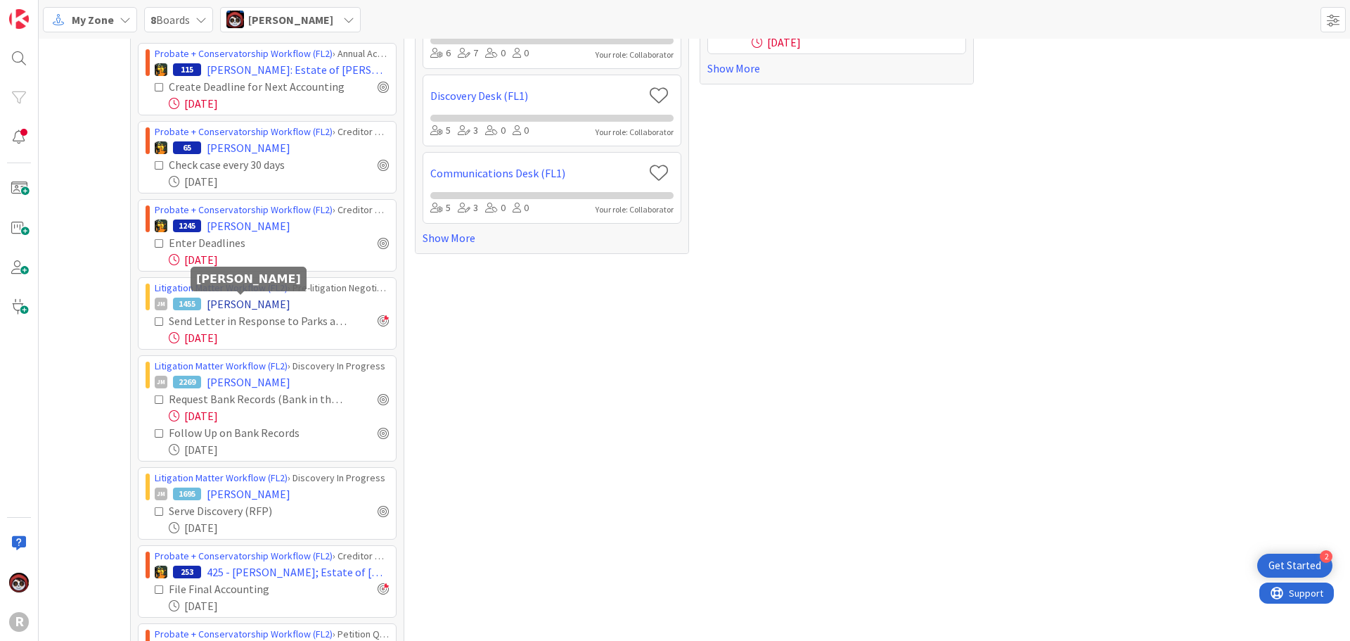
click at [238, 303] on span "[PERSON_NAME]" at bounding box center [249, 303] width 84 height 17
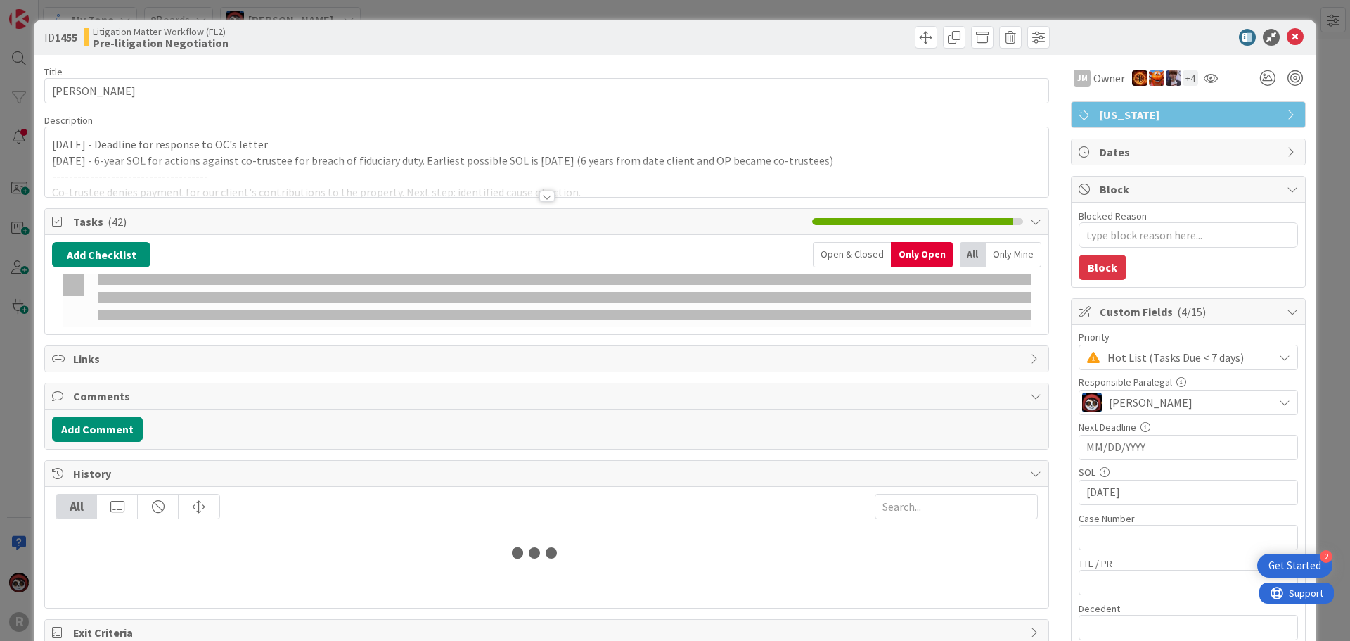
type textarea "x"
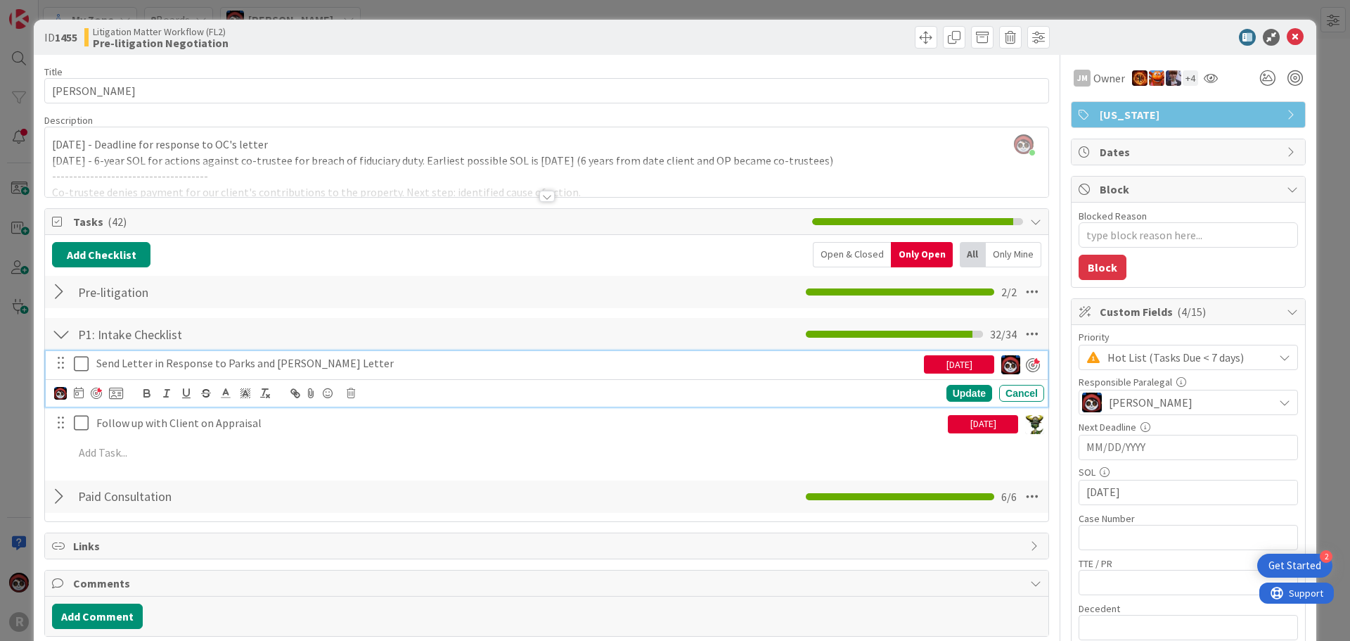
click at [199, 369] on p "Send Letter in Response to Parks and [PERSON_NAME] Letter" at bounding box center [507, 363] width 822 height 16
click at [82, 393] on icon at bounding box center [79, 392] width 10 height 11
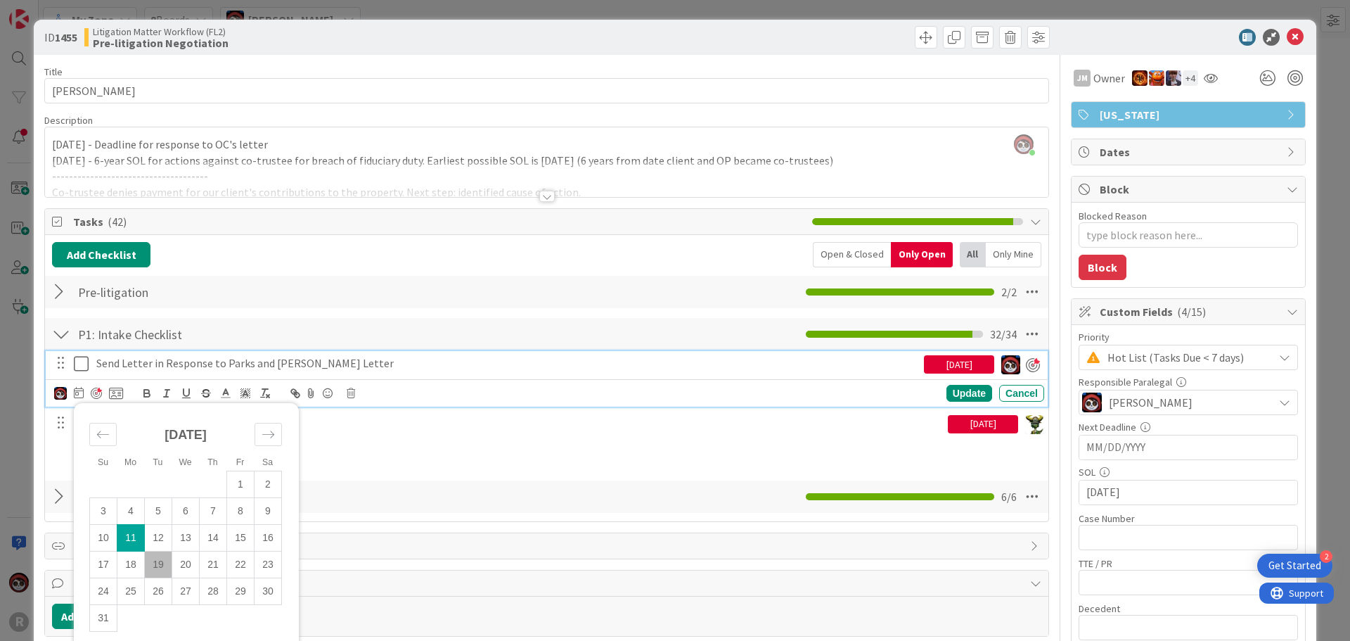
click at [161, 568] on td "19" at bounding box center [158, 564] width 27 height 27
type input "08/19/2025"
click at [959, 392] on div "Update" at bounding box center [970, 393] width 46 height 17
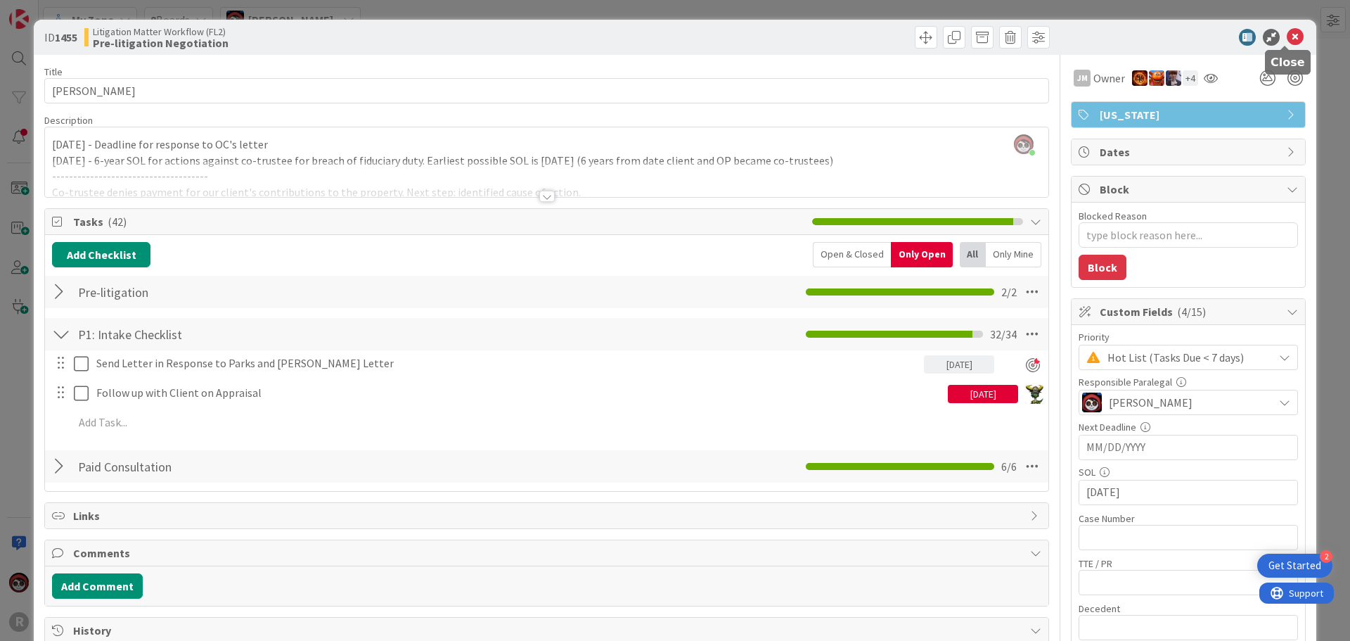
click at [1287, 39] on icon at bounding box center [1295, 37] width 17 height 17
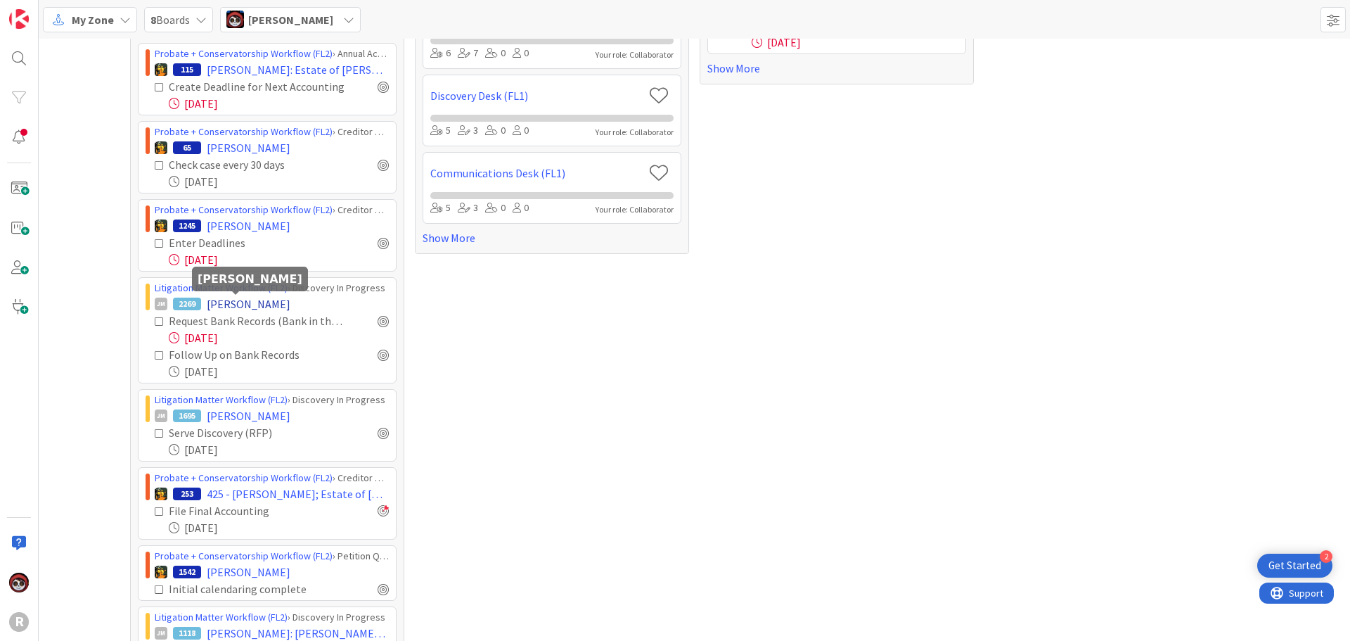
click at [212, 303] on span "TISIOT, Sandra" at bounding box center [249, 303] width 84 height 17
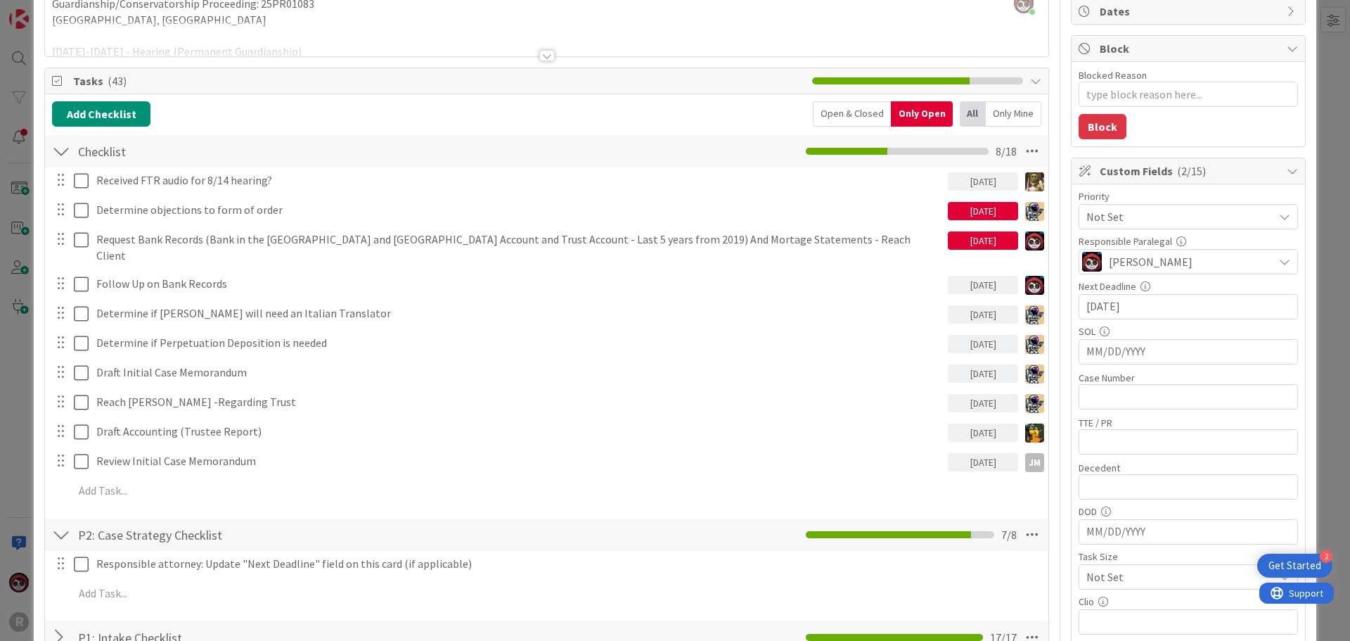
scroll to position [70, 0]
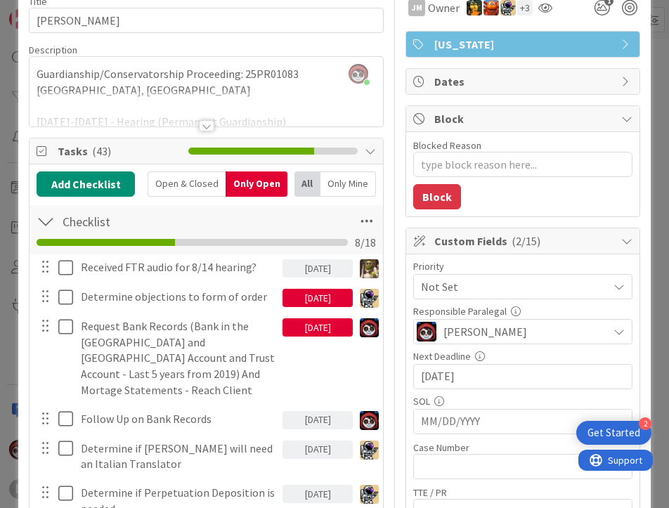
type textarea "x"
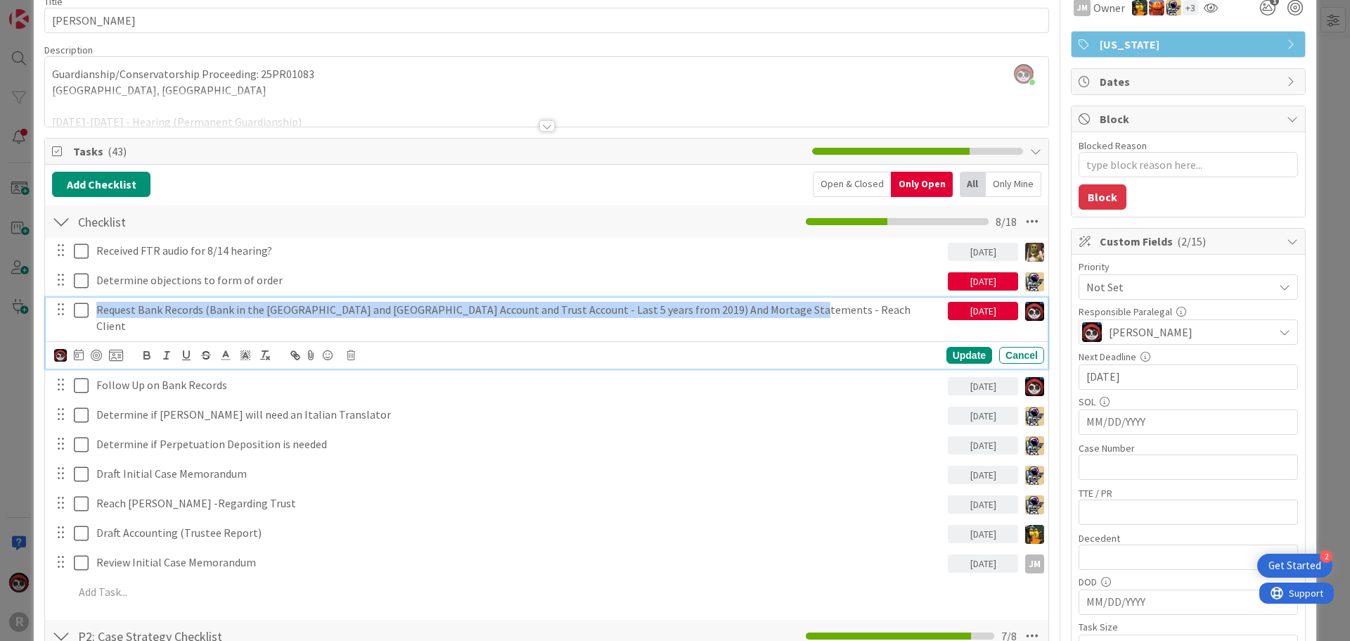
drag, startPoint x: 96, startPoint y: 311, endPoint x: 796, endPoint y: 307, distance: 700.5
click at [796, 307] on div "Request Bank Records (Bank in the States and Canada Account and Trust Account -…" at bounding box center [519, 317] width 857 height 40
copy p "Request Bank Records (Bank in the States and Canada Account and Trust Account -…"
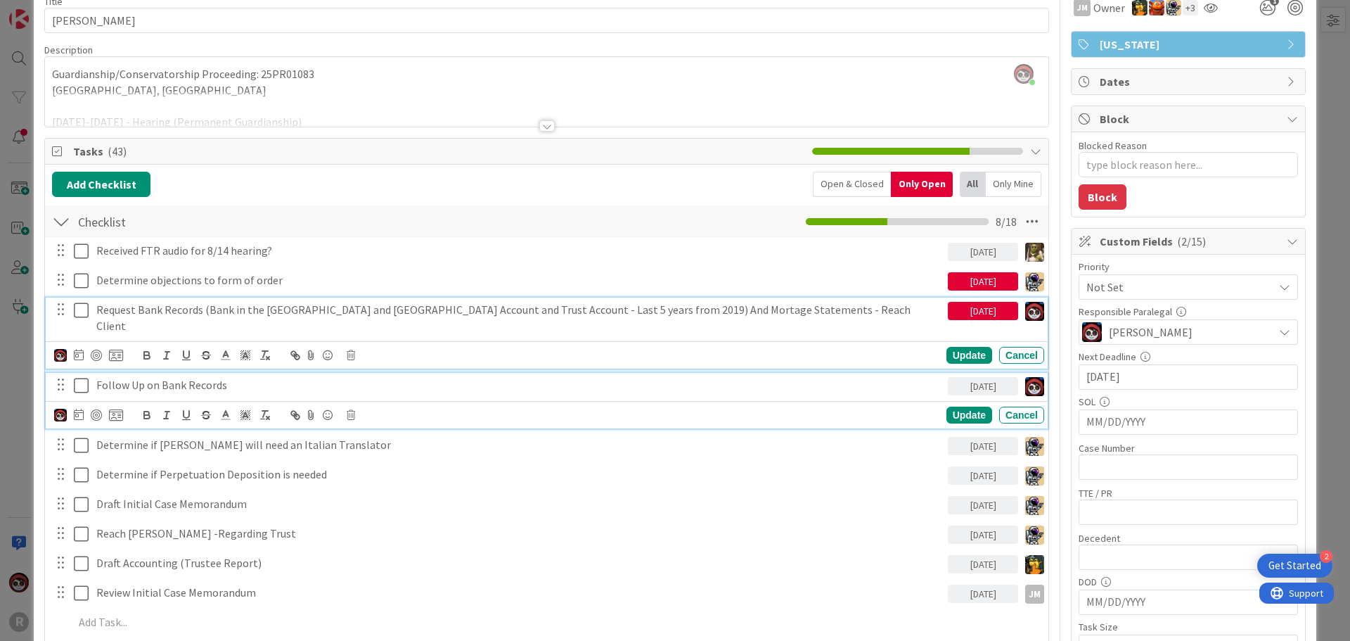
click at [544, 378] on div "Follow Up on Bank Records" at bounding box center [519, 385] width 857 height 25
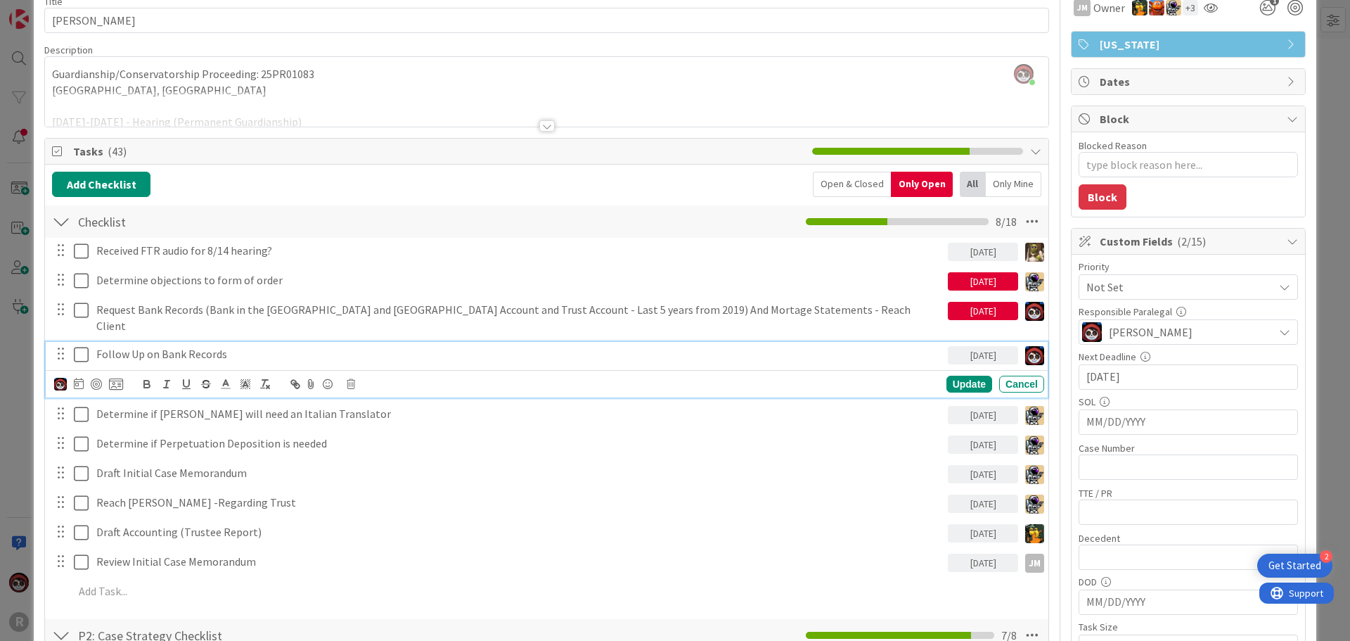
scroll to position [40, 0]
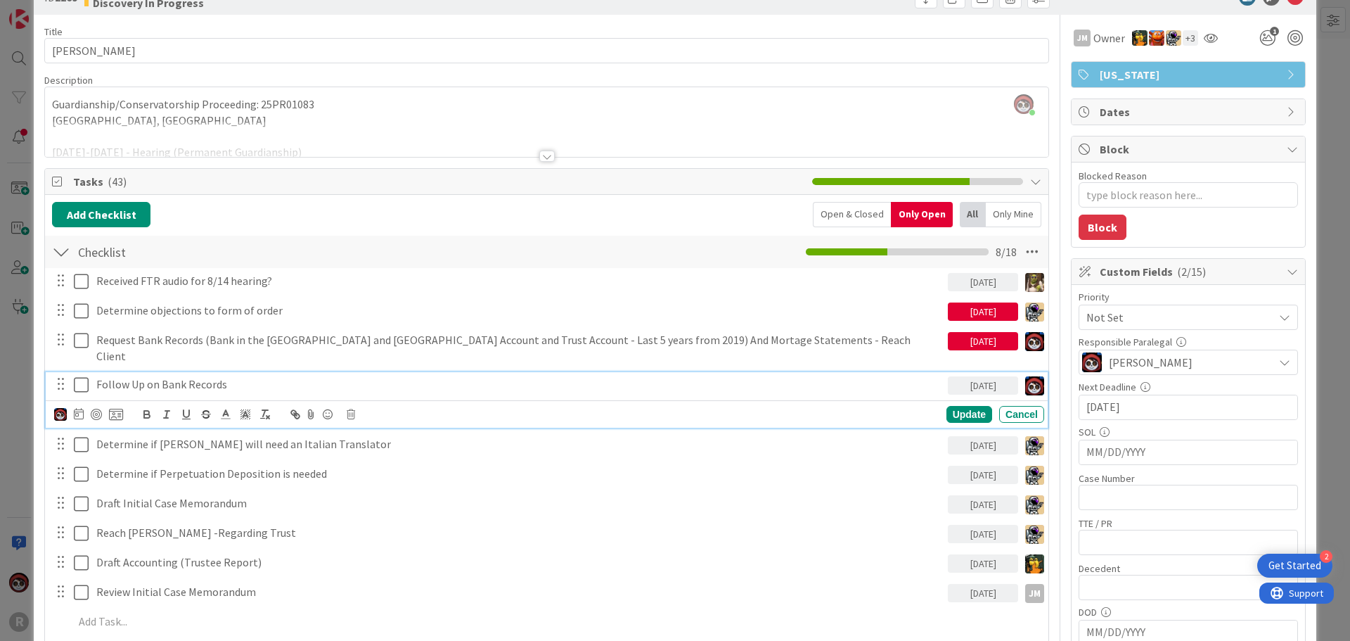
click at [72, 406] on div at bounding box center [88, 414] width 69 height 17
click at [80, 408] on icon at bounding box center [79, 413] width 10 height 11
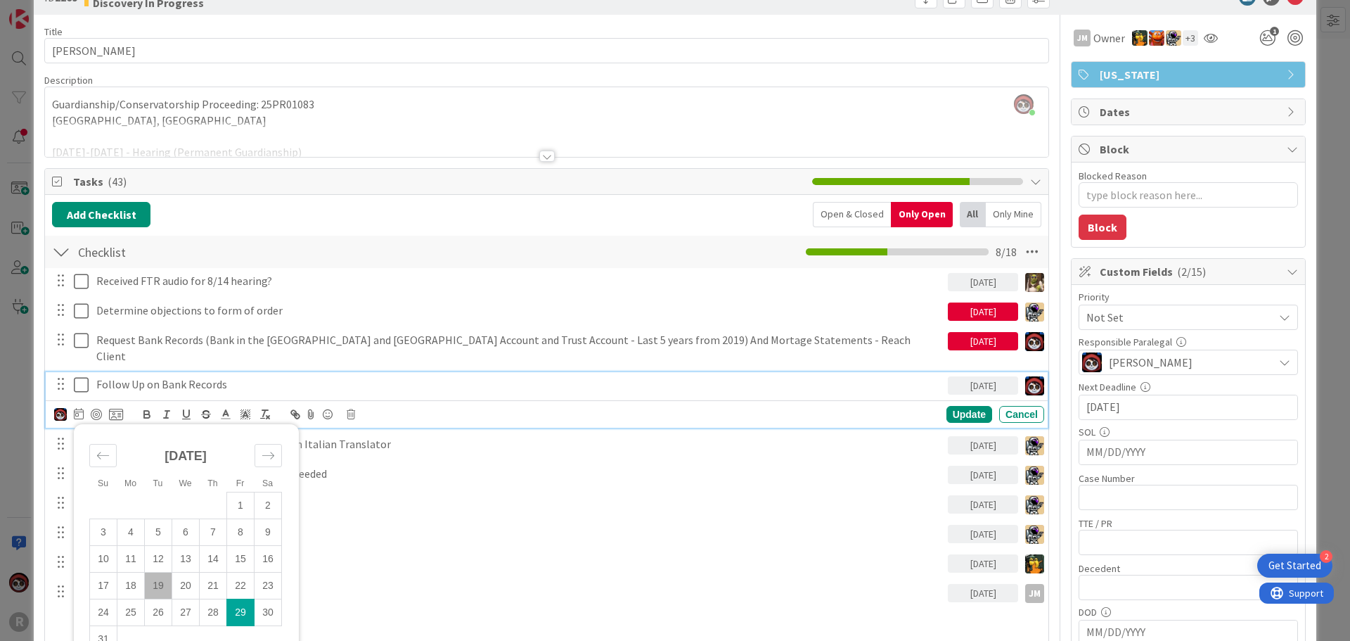
click at [160, 572] on td "19" at bounding box center [158, 585] width 27 height 27
type input "08/19/2025"
type textarea "x"
click at [964, 406] on div "Update" at bounding box center [970, 414] width 46 height 17
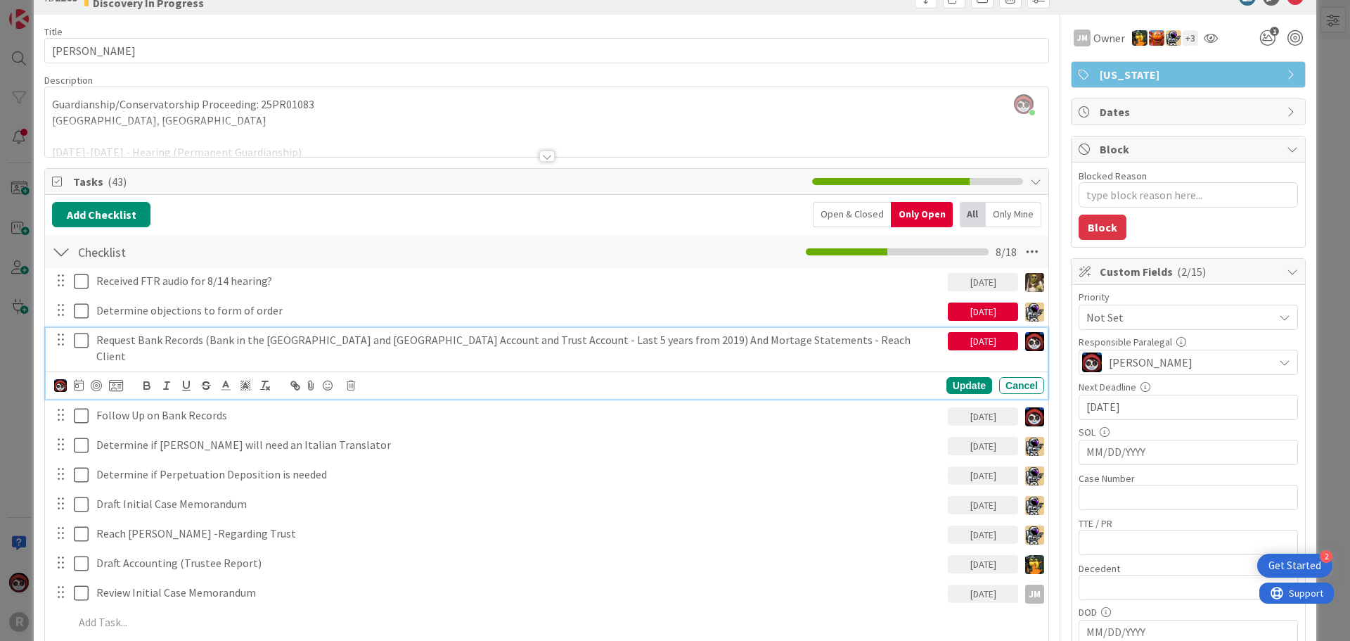
click at [297, 346] on p "Request Bank Records (Bank in the States and Canada Account and Trust Account -…" at bounding box center [519, 348] width 846 height 32
click at [79, 379] on icon at bounding box center [79, 384] width 10 height 11
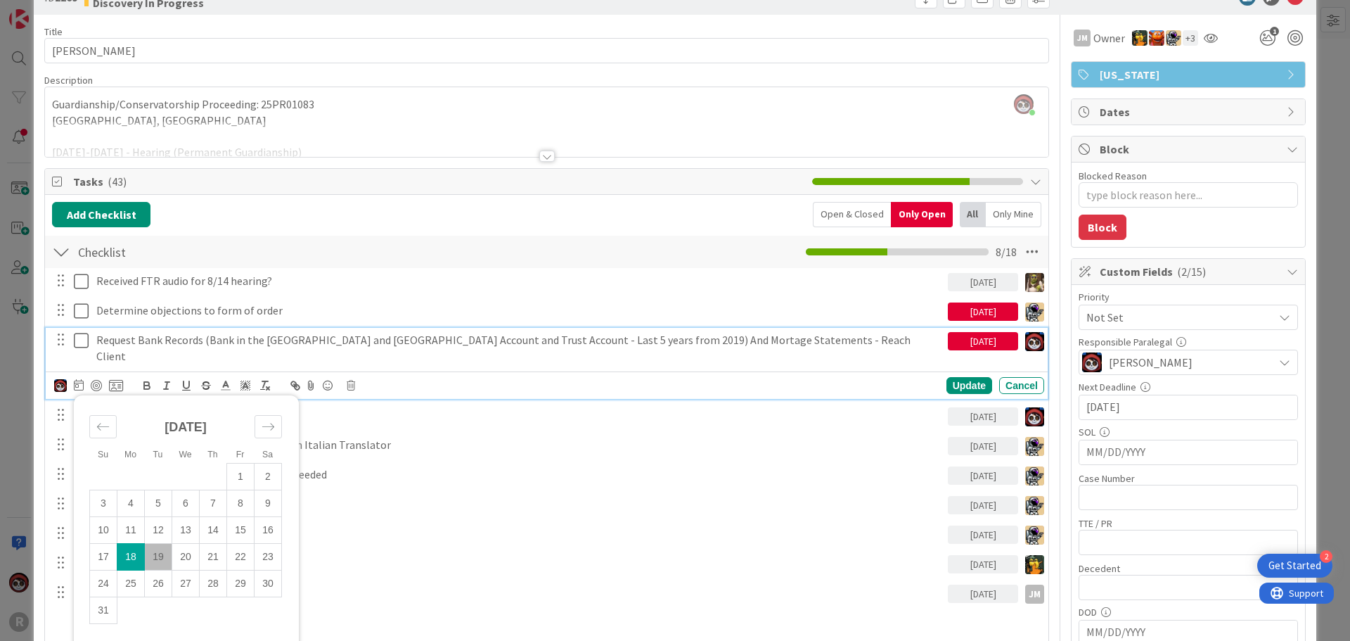
click at [164, 545] on td "19" at bounding box center [158, 557] width 27 height 27
type input "08/19/2025"
click at [947, 377] on div "Update" at bounding box center [970, 385] width 46 height 17
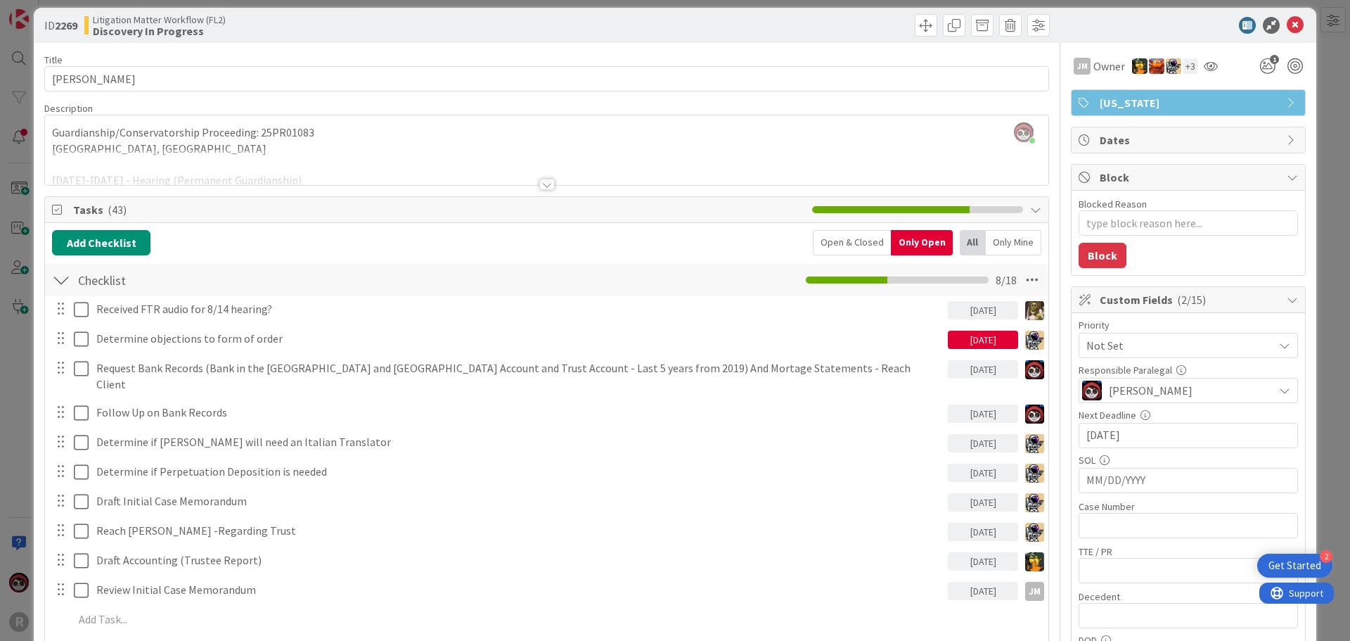
scroll to position [0, 0]
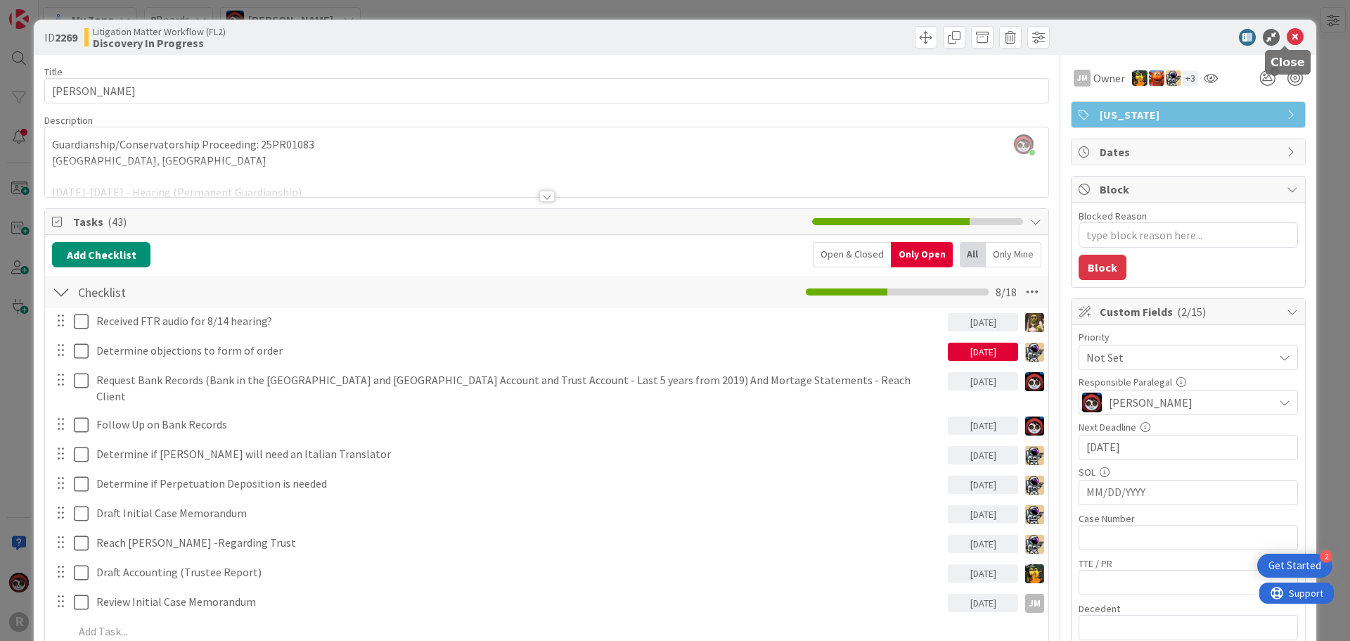
click at [1293, 38] on icon at bounding box center [1295, 37] width 17 height 17
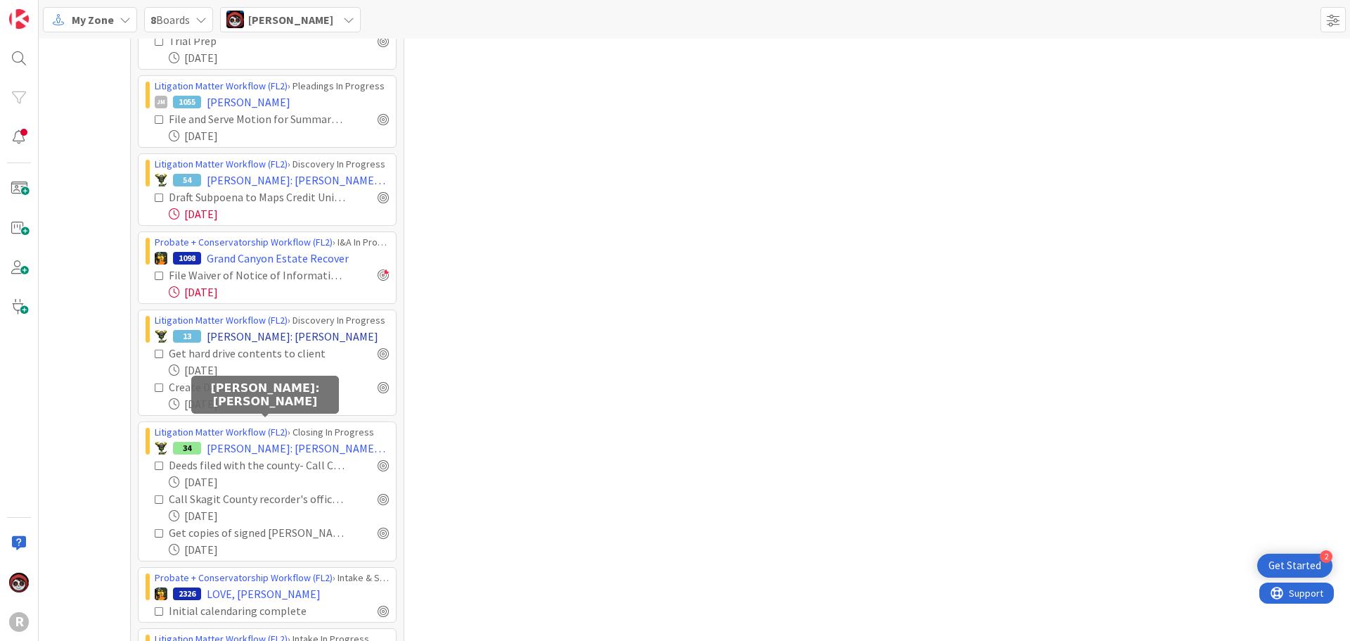
scroll to position [914, 0]
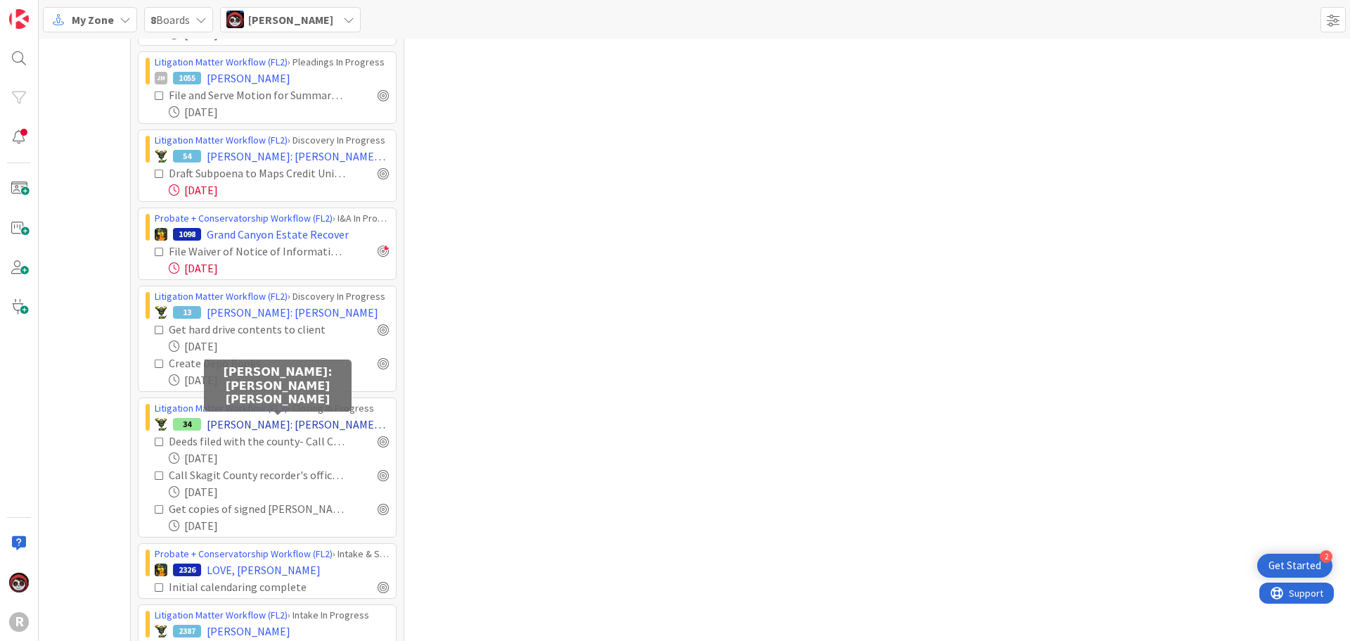
click at [326, 425] on span "EASTWOOD: Eastwood v. Phillips" at bounding box center [298, 424] width 182 height 17
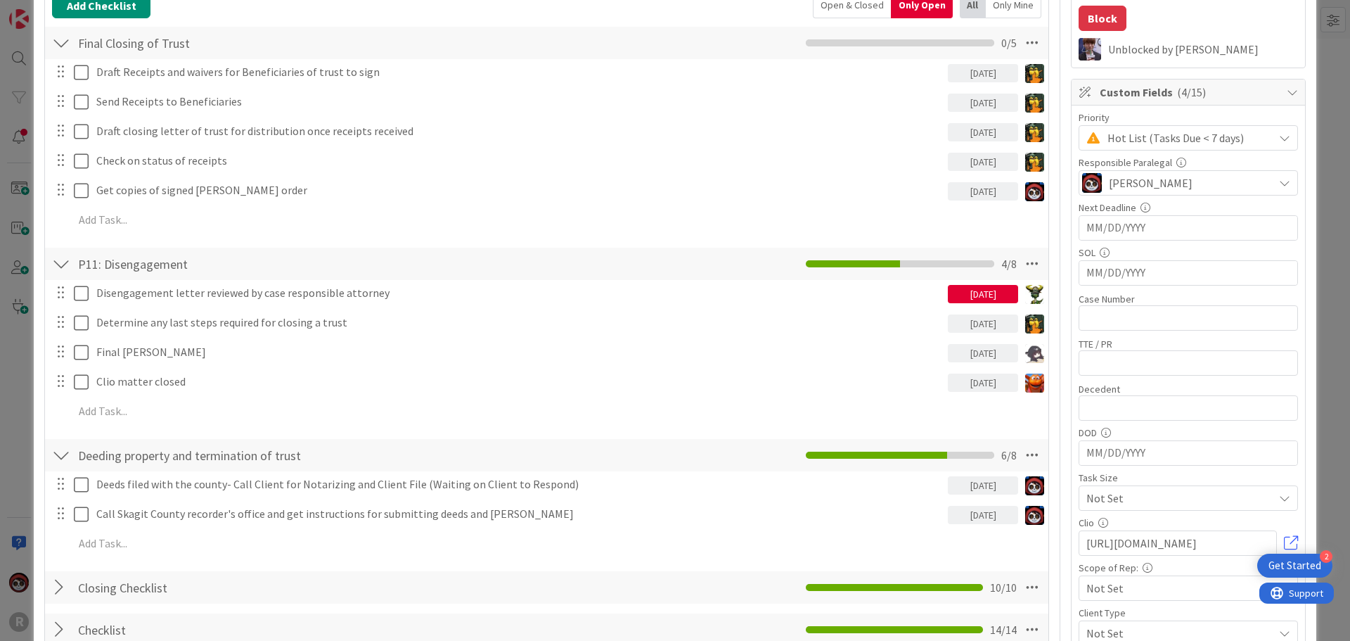
scroll to position [281, 0]
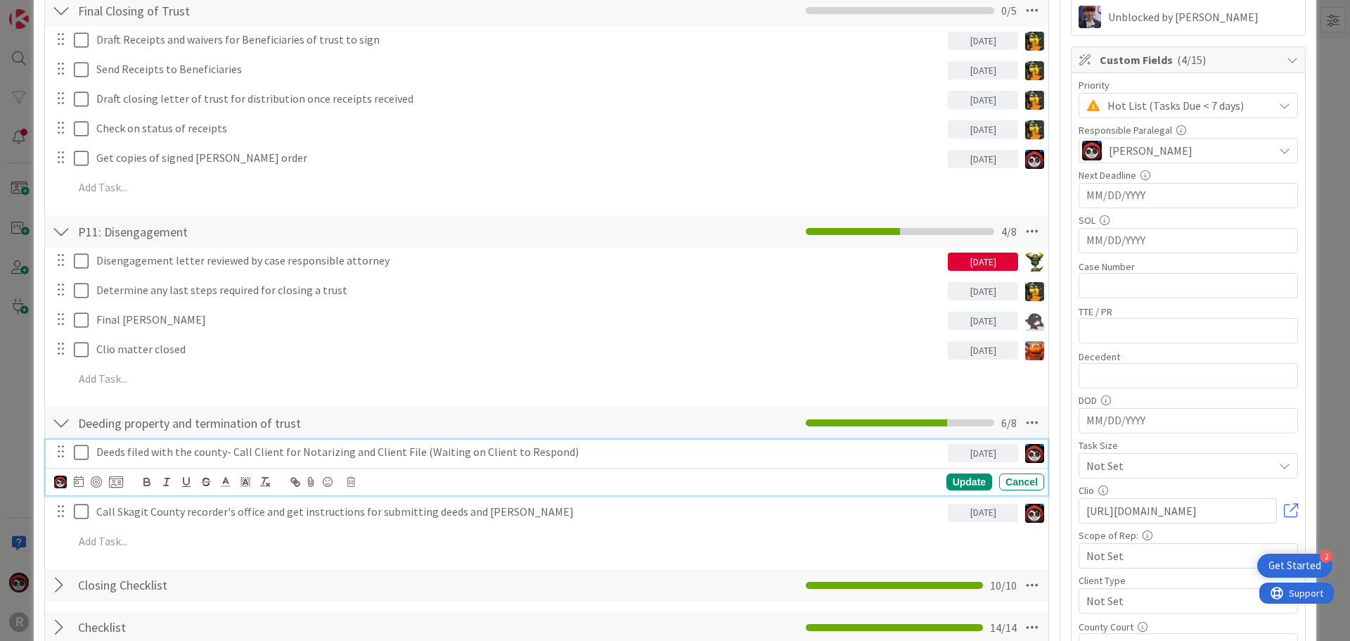
click at [180, 459] on p "Deeds filed with the county- Call Client for Notarizing and Client File (Waitin…" at bounding box center [519, 452] width 846 height 16
click at [94, 482] on div at bounding box center [96, 481] width 11 height 11
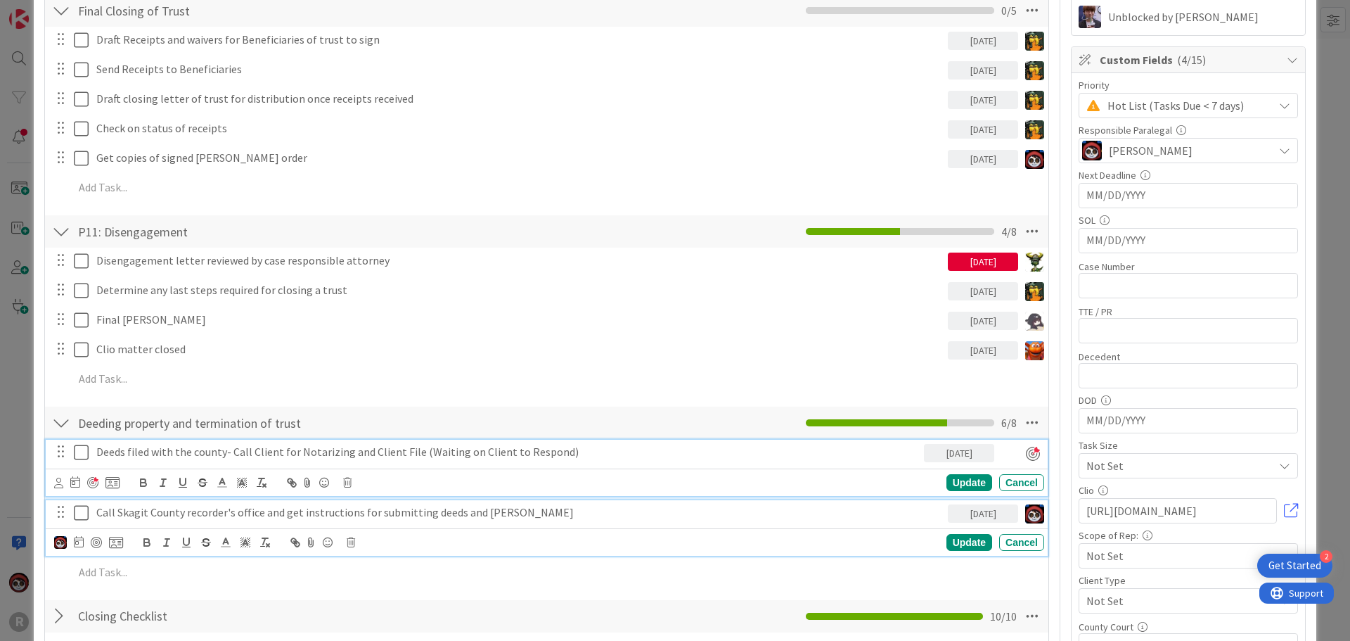
click at [167, 518] on p "Call Skagit County recorder's office and get instructions for submitting deeds …" at bounding box center [519, 512] width 846 height 16
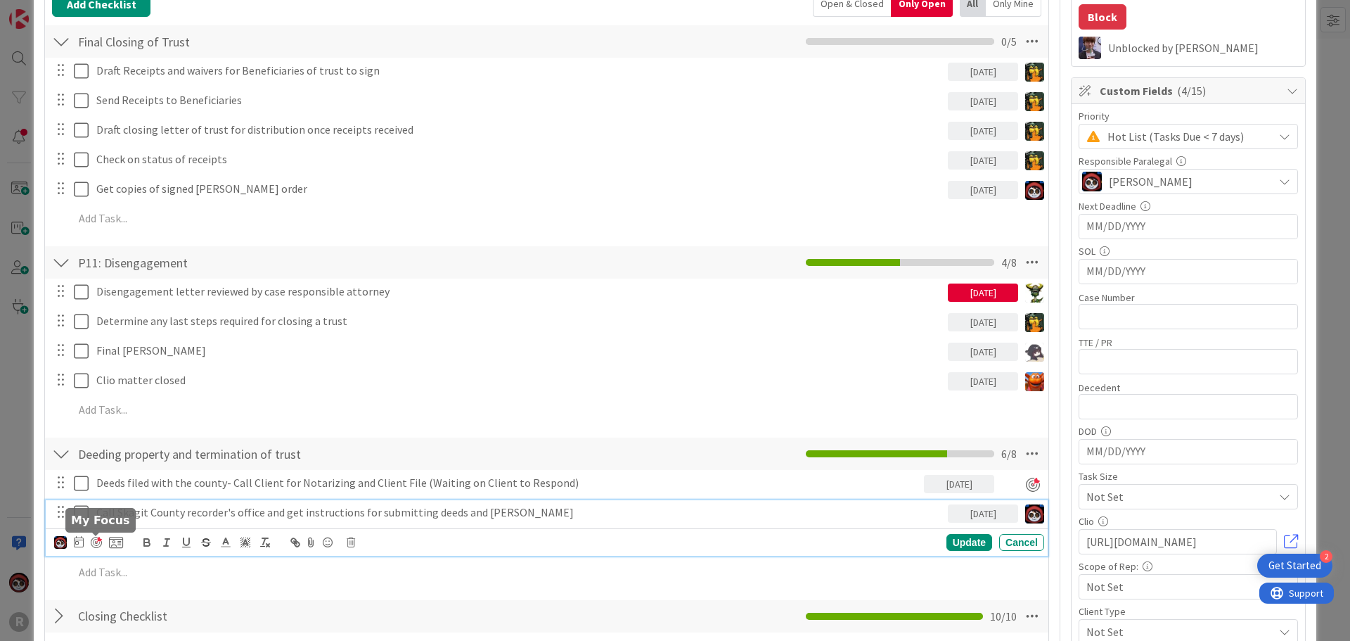
click at [99, 544] on div at bounding box center [96, 542] width 11 height 11
type textarea "x"
click at [947, 544] on div "Update" at bounding box center [970, 542] width 46 height 17
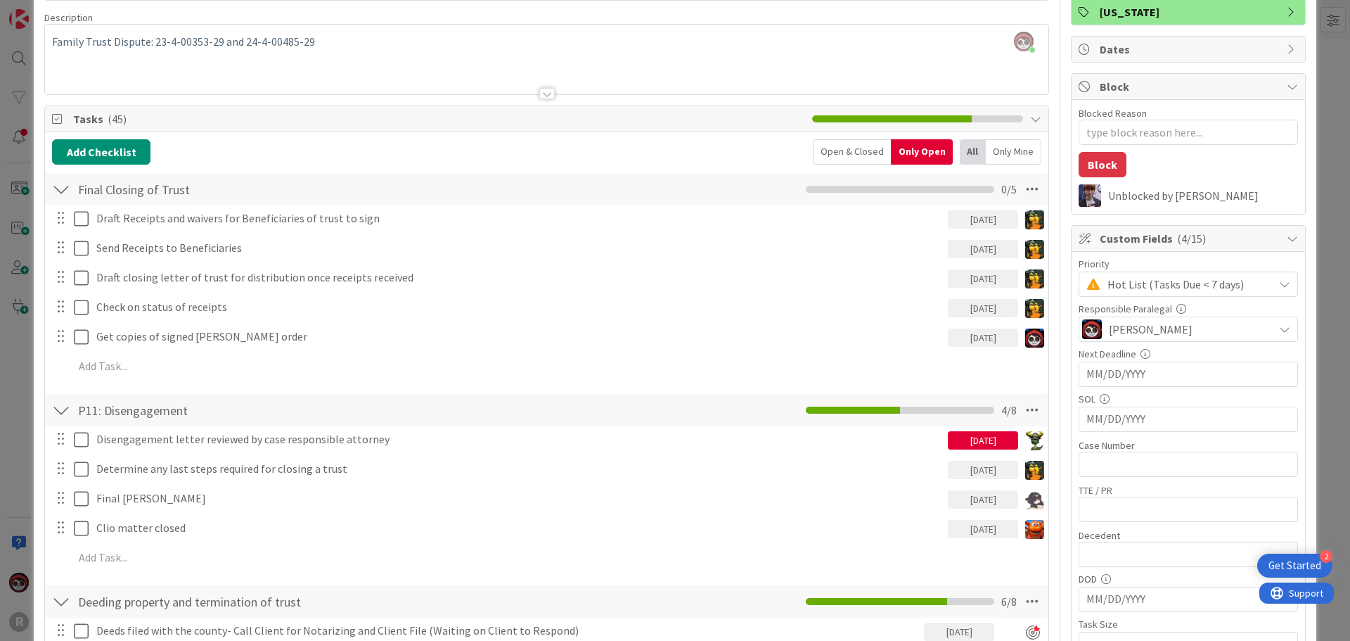
scroll to position [0, 0]
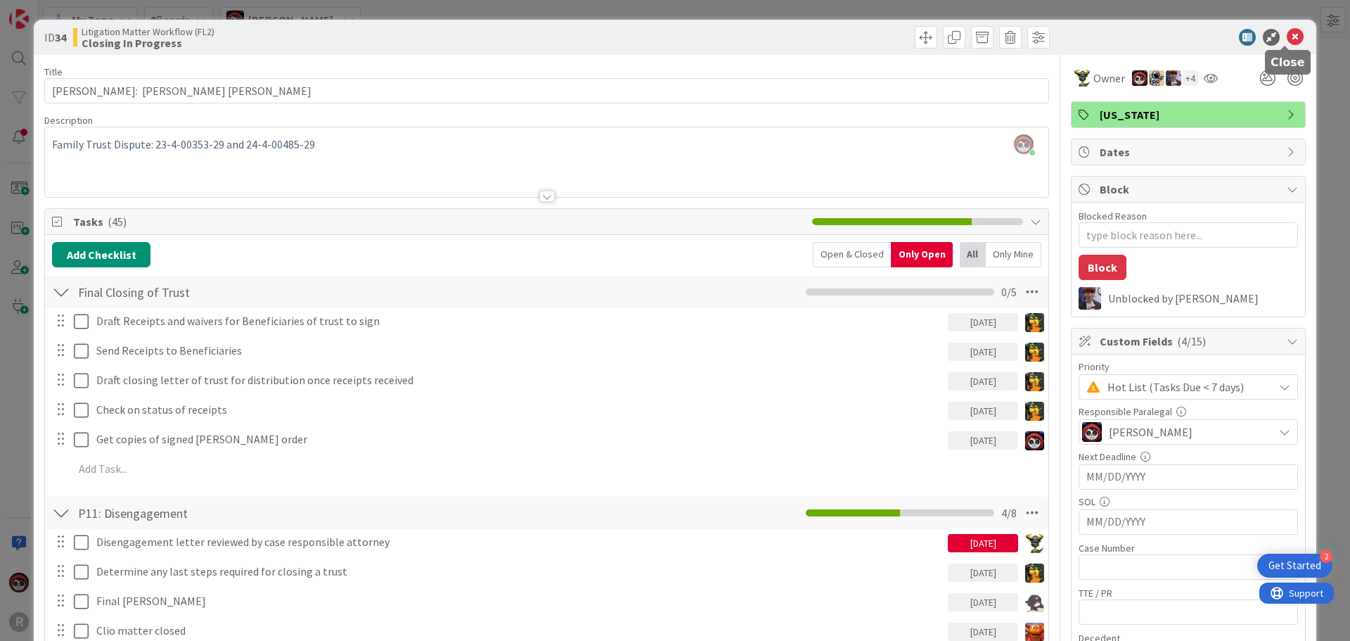
click at [1287, 41] on icon at bounding box center [1295, 37] width 17 height 17
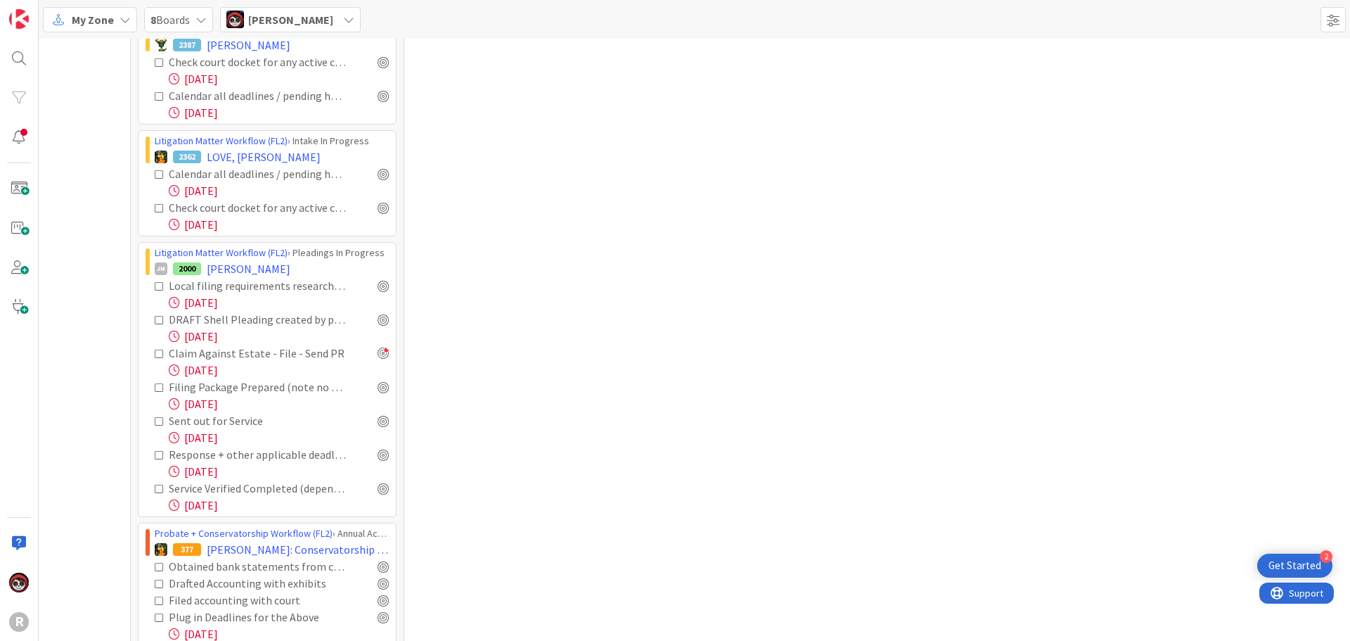
scroll to position [1477, 0]
